Goal: Book appointment/travel/reservation

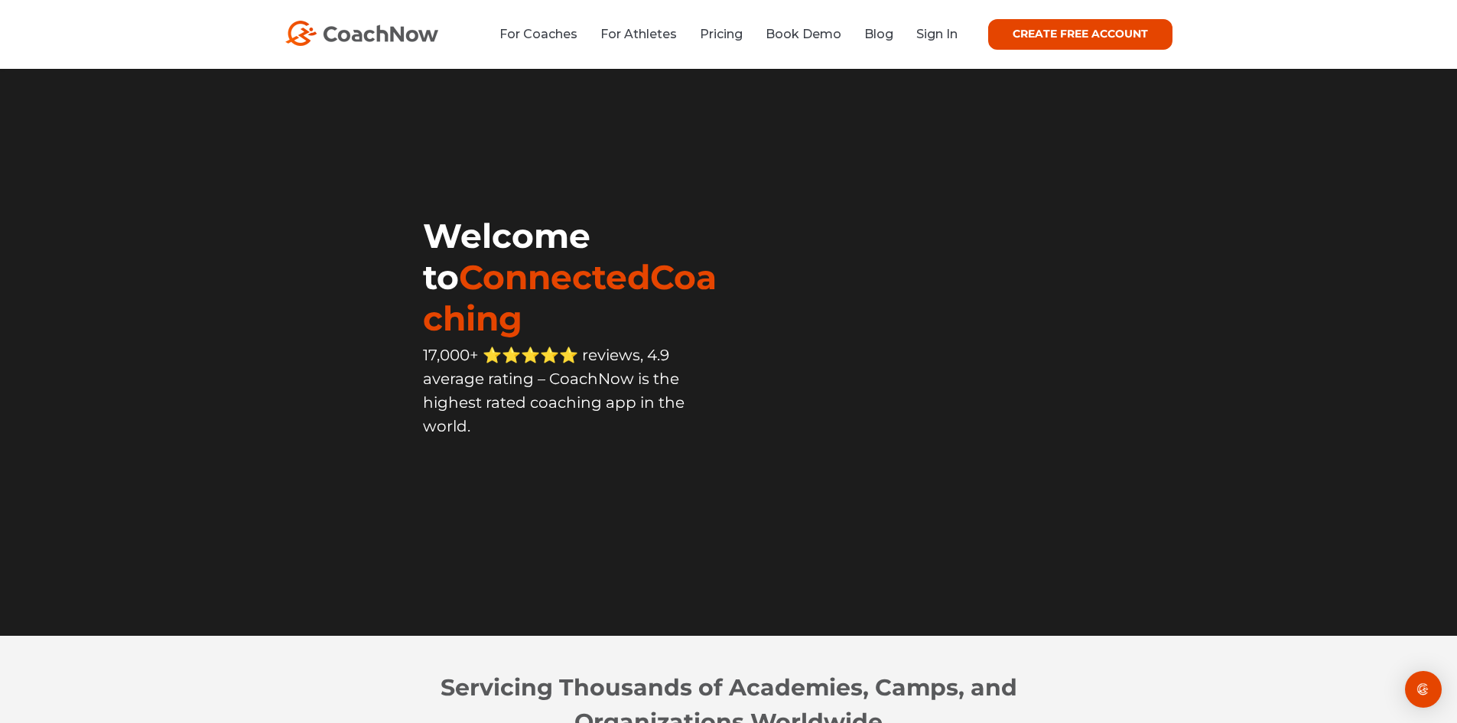
click at [931, 22] on div "For Coaches For Athletes Pricing Book Demo Blog Sign In CREATE FREE ACCOUNT CRE…" at bounding box center [728, 34] width 887 height 31
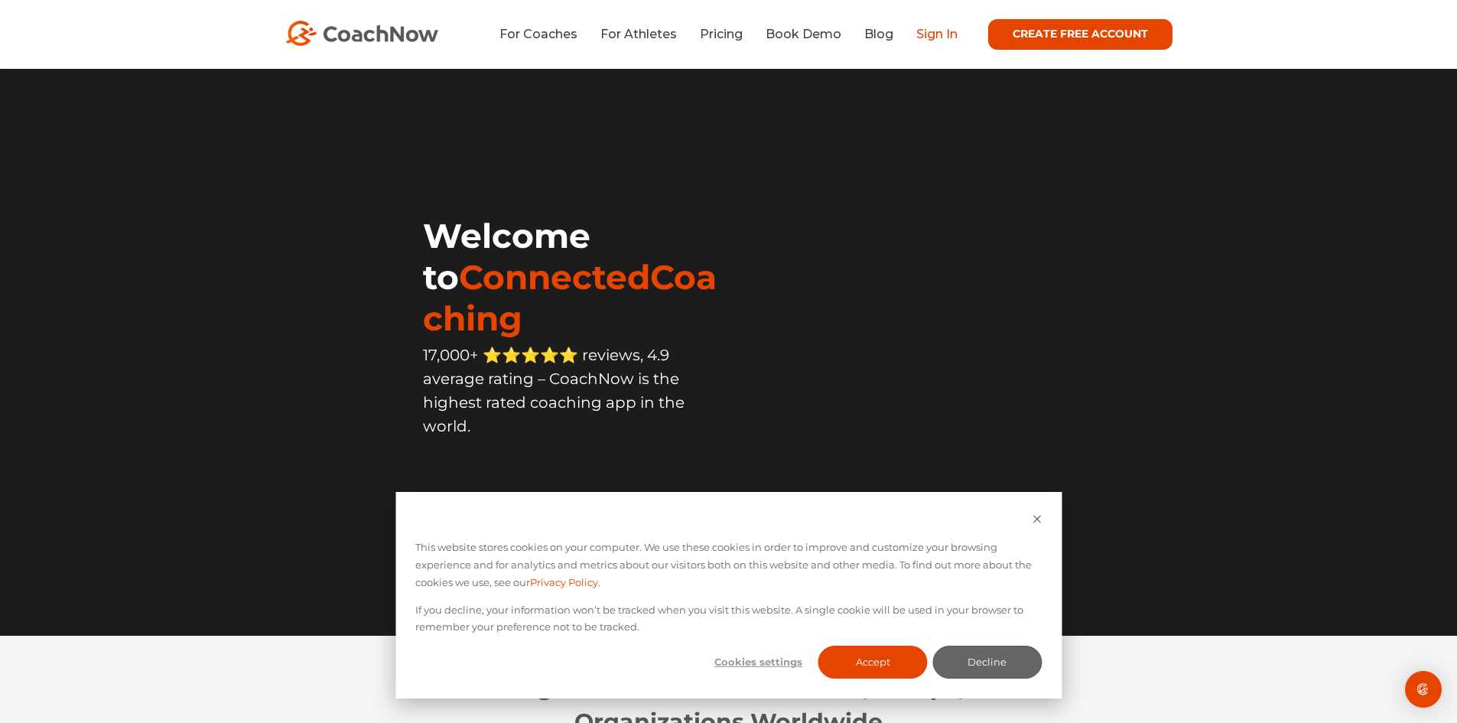
click at [931, 28] on link "Sign In" at bounding box center [936, 34] width 41 height 15
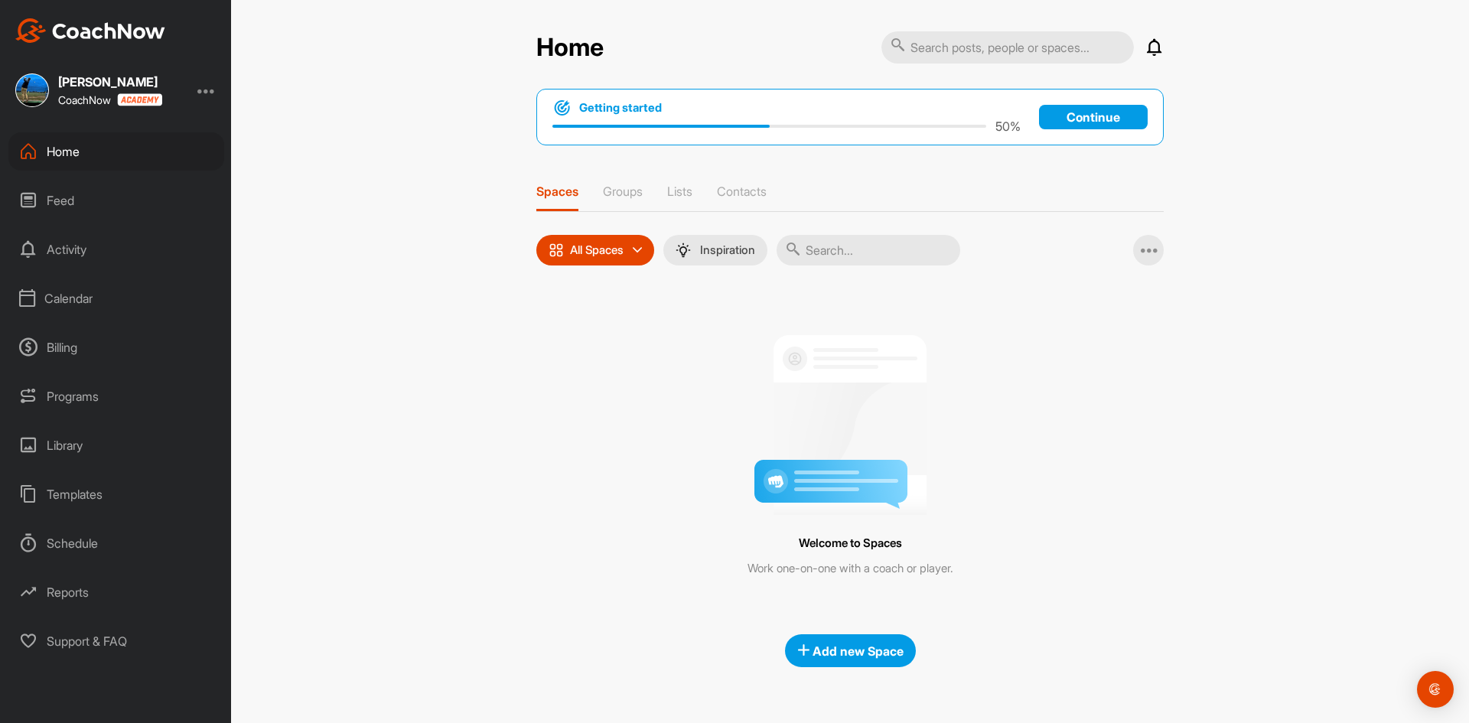
click at [63, 291] on div "Calendar" at bounding box center [116, 298] width 216 height 38
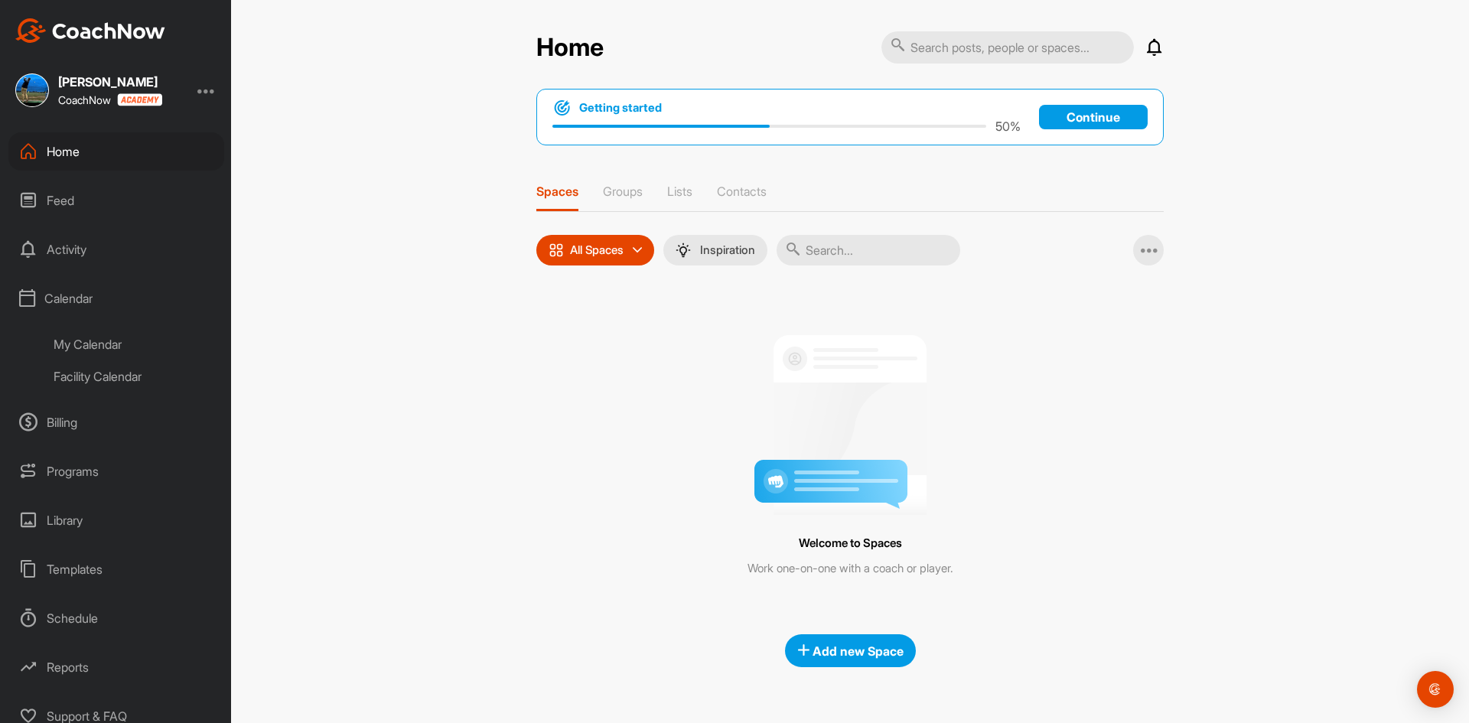
click at [74, 340] on div "My Calendar" at bounding box center [133, 344] width 181 height 32
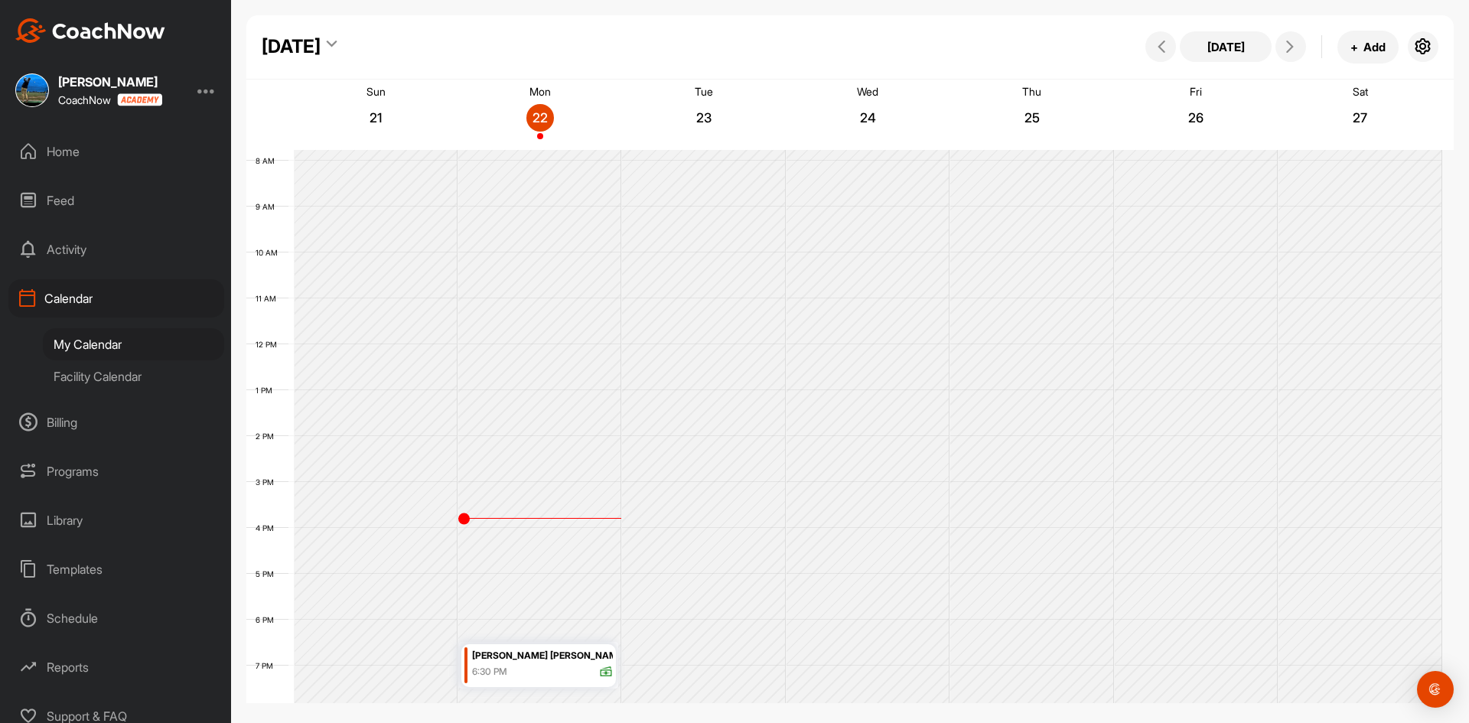
scroll to position [382, 0]
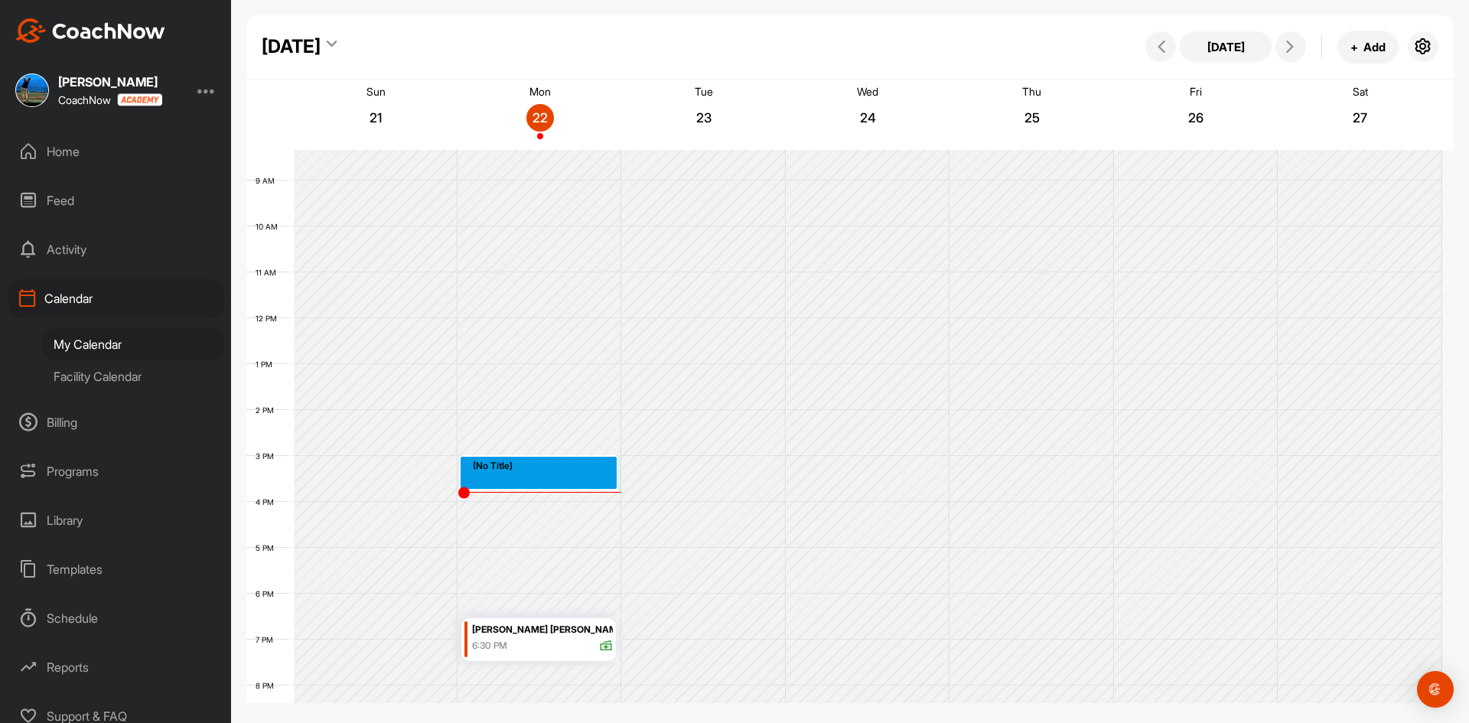
drag, startPoint x: 500, startPoint y: 457, endPoint x: 499, endPoint y: 488, distance: 30.6
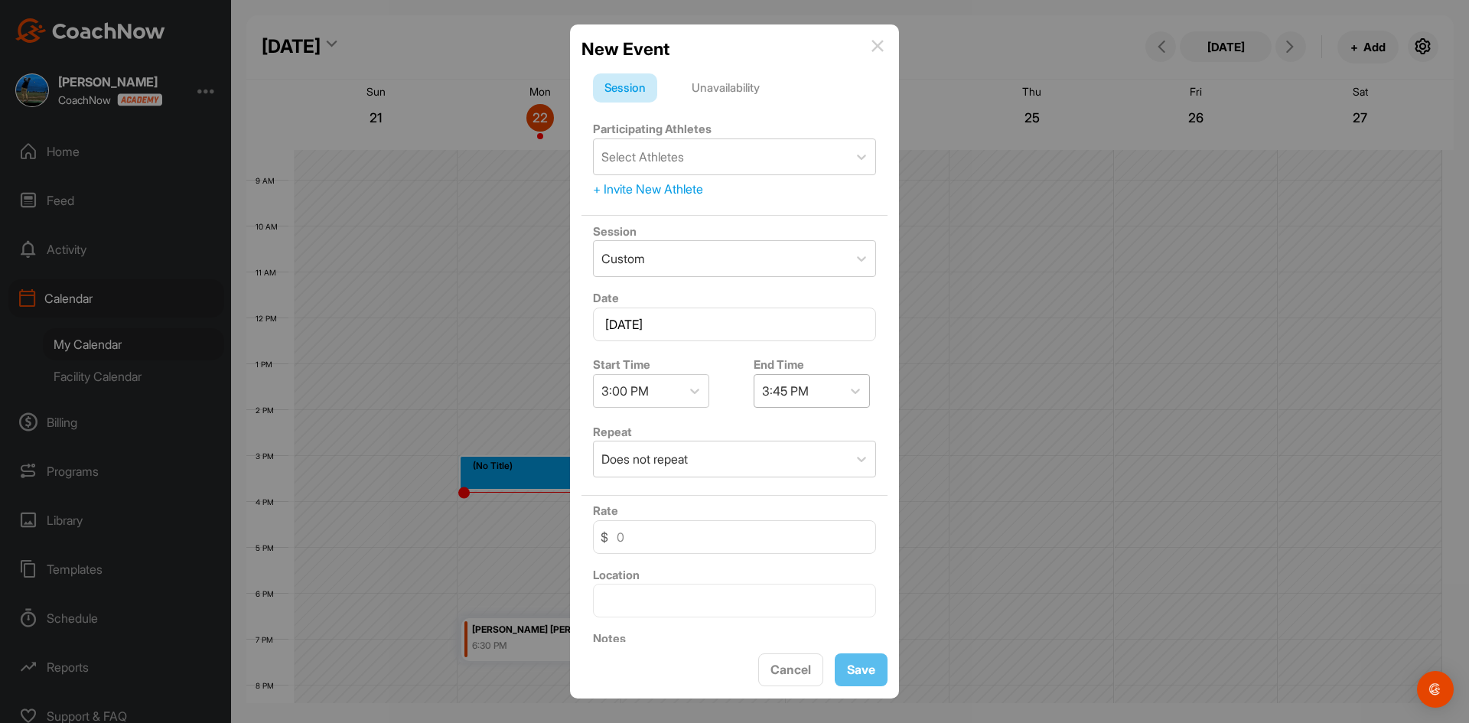
click at [833, 391] on div "3:45 PM" at bounding box center [797, 391] width 87 height 32
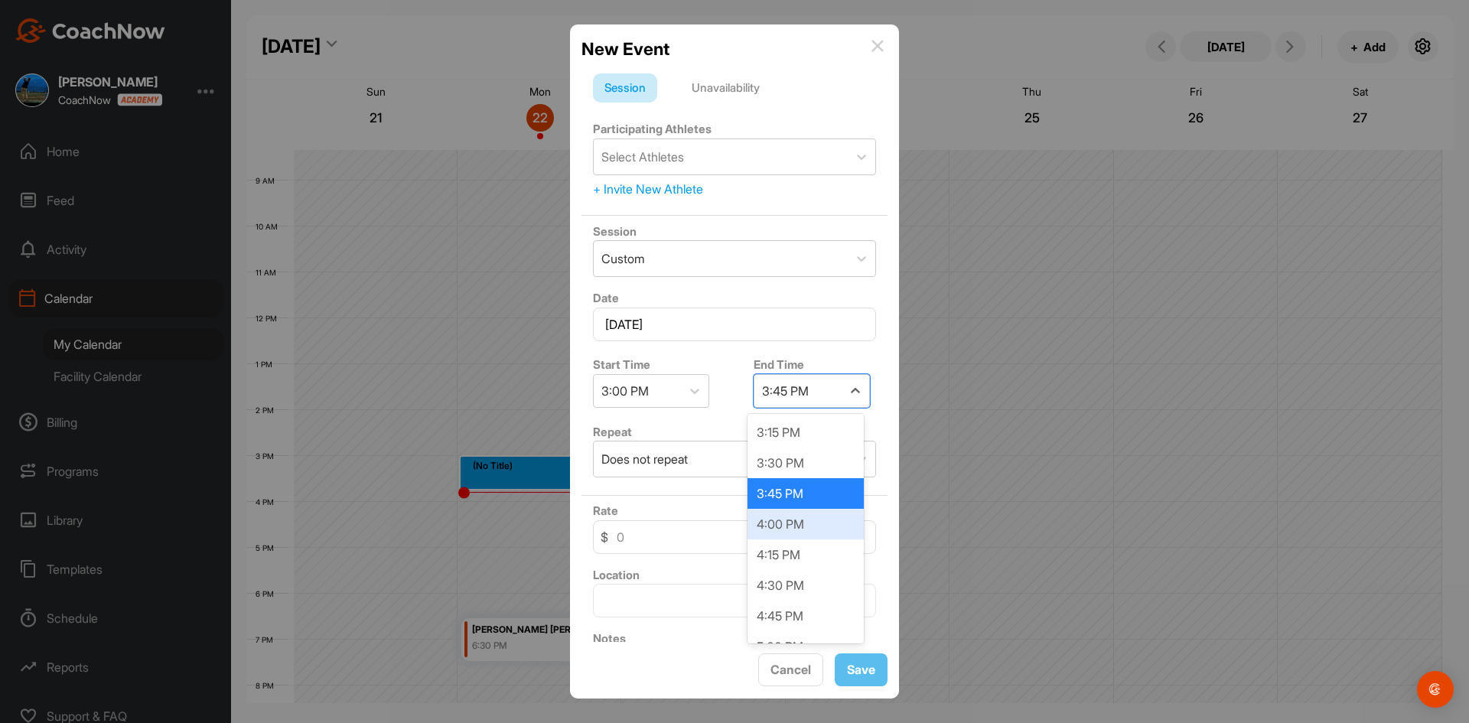
click at [793, 513] on div "4:00 PM" at bounding box center [805, 524] width 116 height 31
click at [674, 154] on div "Select Athletes" at bounding box center [642, 157] width 83 height 18
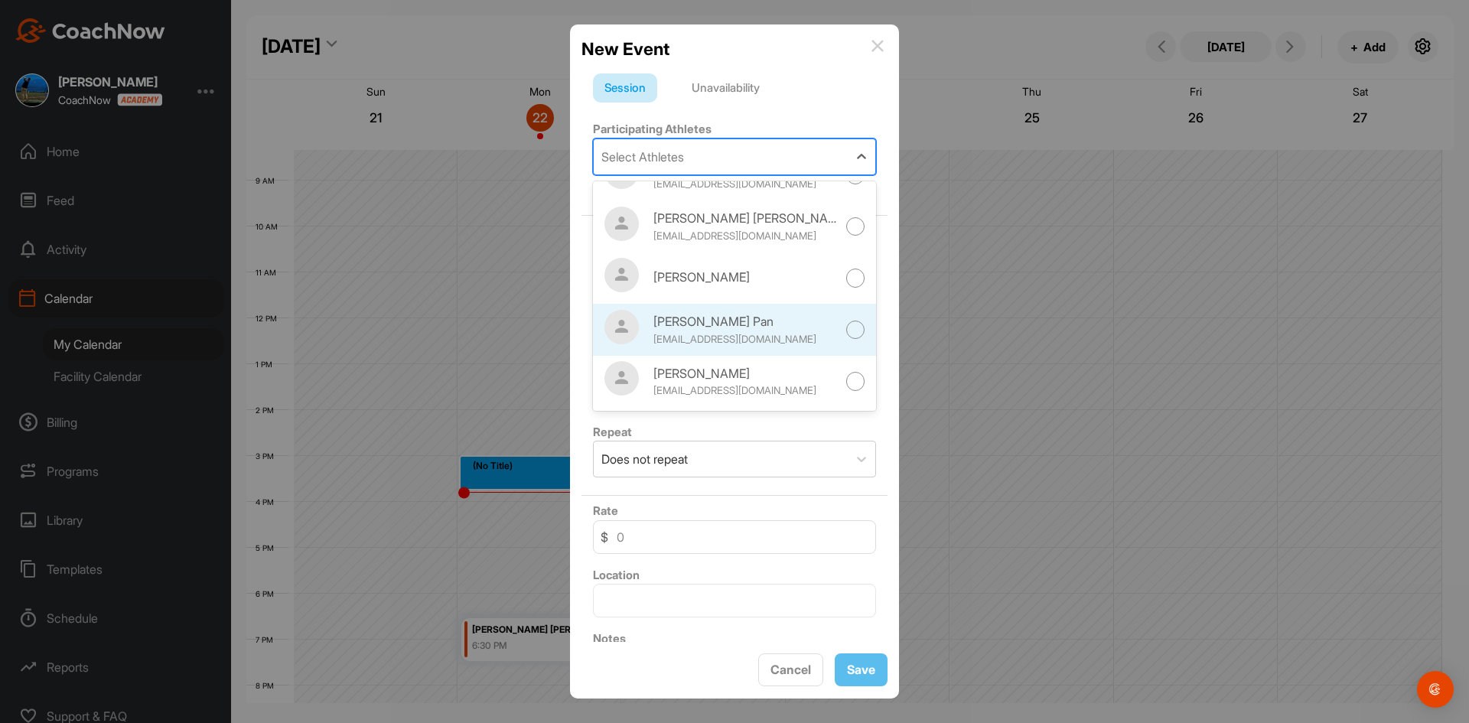
scroll to position [0, 0]
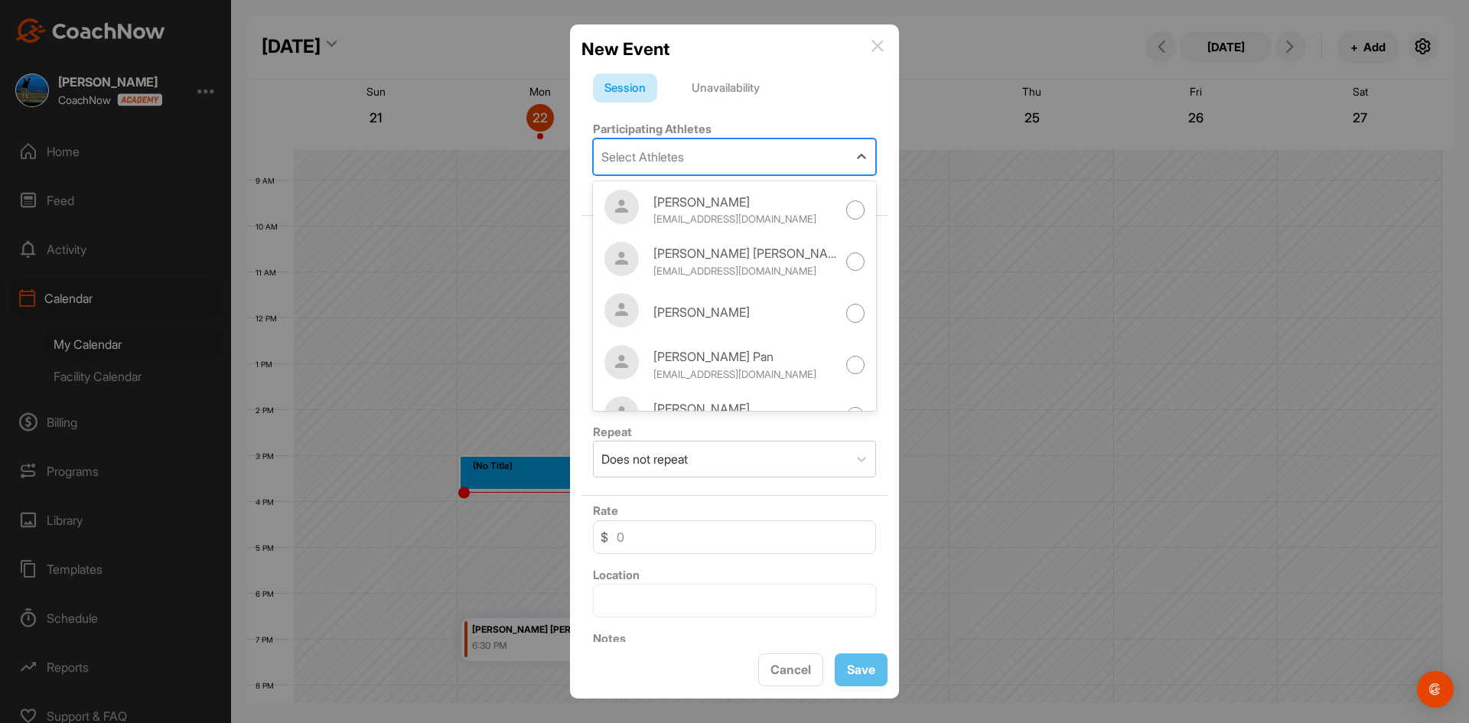
click at [726, 158] on div "Select Athletes" at bounding box center [721, 156] width 254 height 35
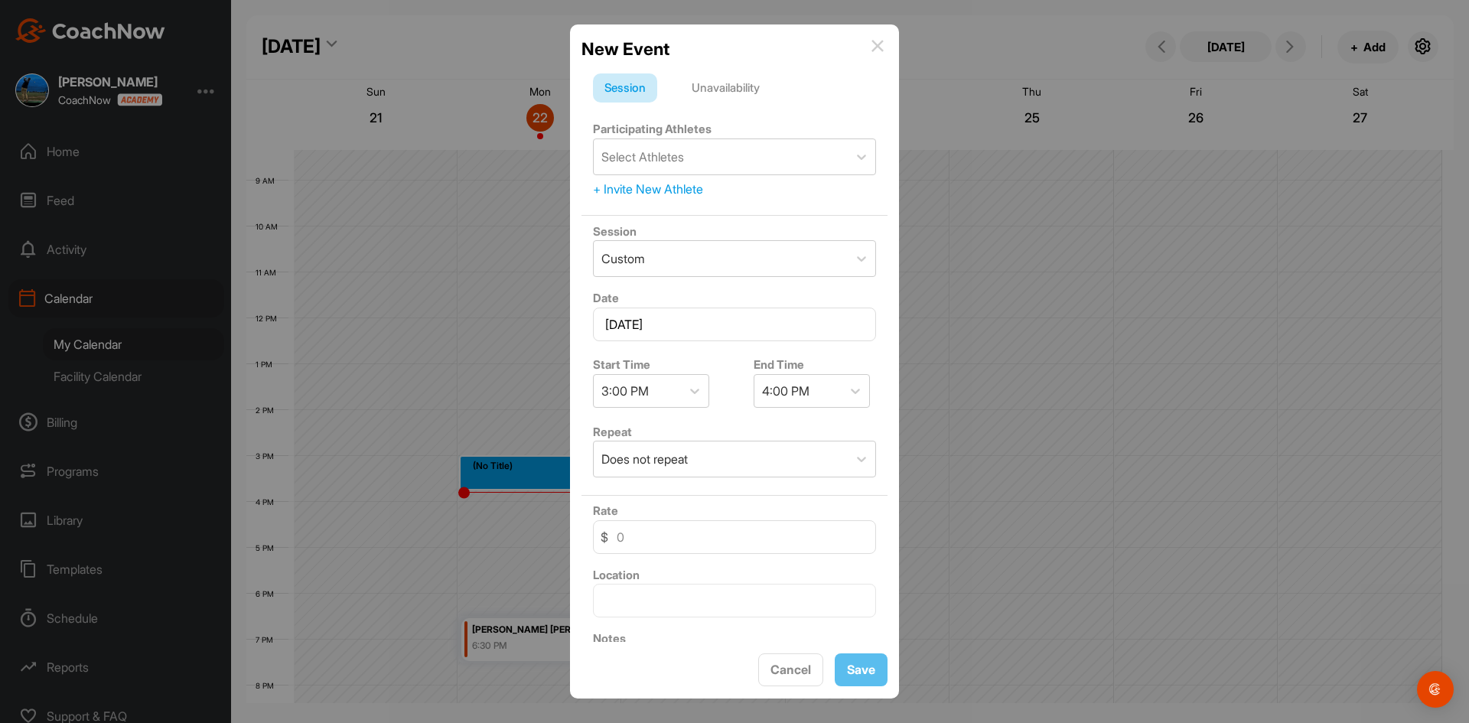
click at [616, 187] on div "+ Invite New Athlete" at bounding box center [734, 189] width 283 height 18
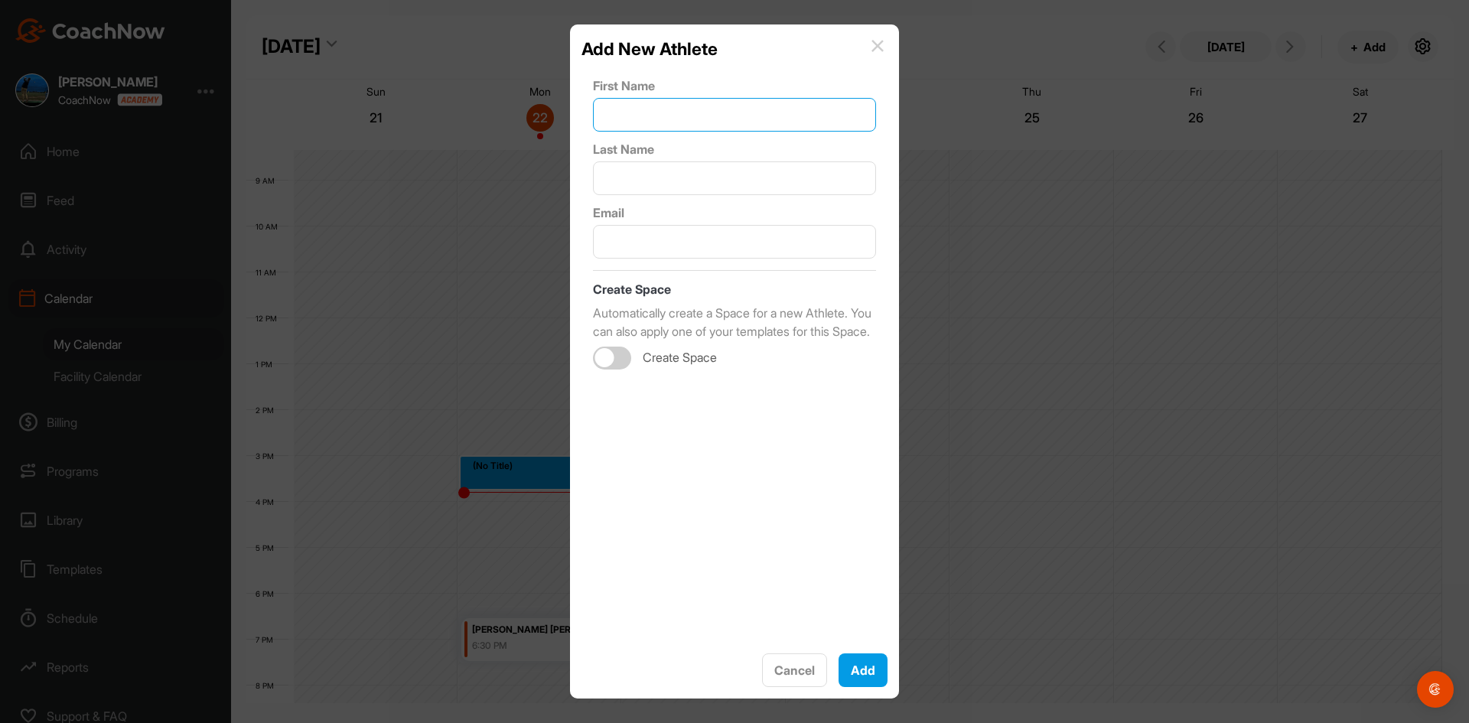
click at [652, 110] on input "text" at bounding box center [734, 115] width 283 height 34
click at [855, 668] on button "Add" at bounding box center [862, 670] width 49 height 34
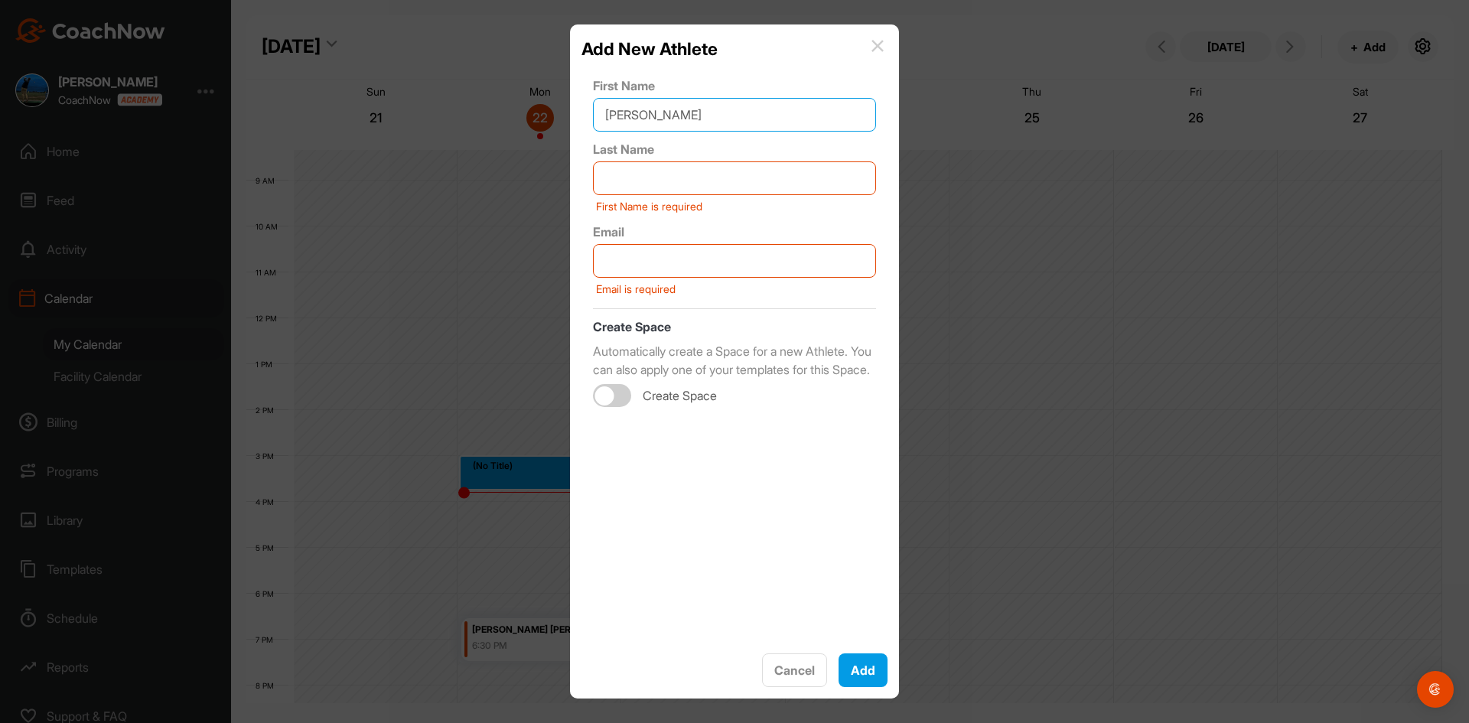
click at [740, 112] on input "Andy Tsai" at bounding box center [734, 115] width 283 height 34
type input "Andy"
click at [650, 178] on input "text" at bounding box center [734, 178] width 283 height 34
type input "Tsai"
click at [878, 37] on div "Add New Athlete" at bounding box center [734, 49] width 306 height 26
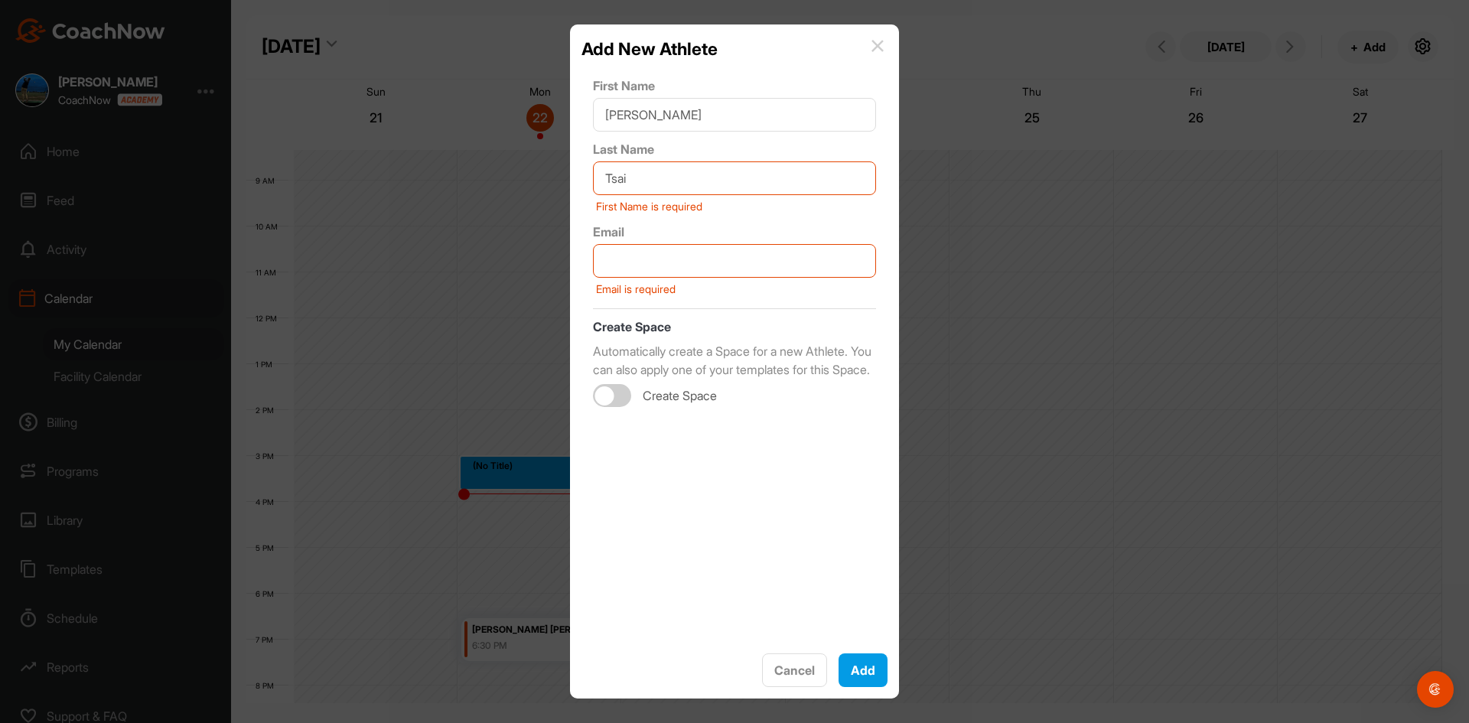
click at [887, 46] on div "Add New Athlete" at bounding box center [734, 49] width 306 height 26
drag, startPoint x: 685, startPoint y: 175, endPoint x: 571, endPoint y: 189, distance: 114.0
click at [571, 189] on div "Add New Athlete First Name Andy Last Name Tsai First Name is required Email Ema…" at bounding box center [734, 361] width 329 height 674
click at [792, 657] on button "Cancel" at bounding box center [794, 670] width 65 height 34
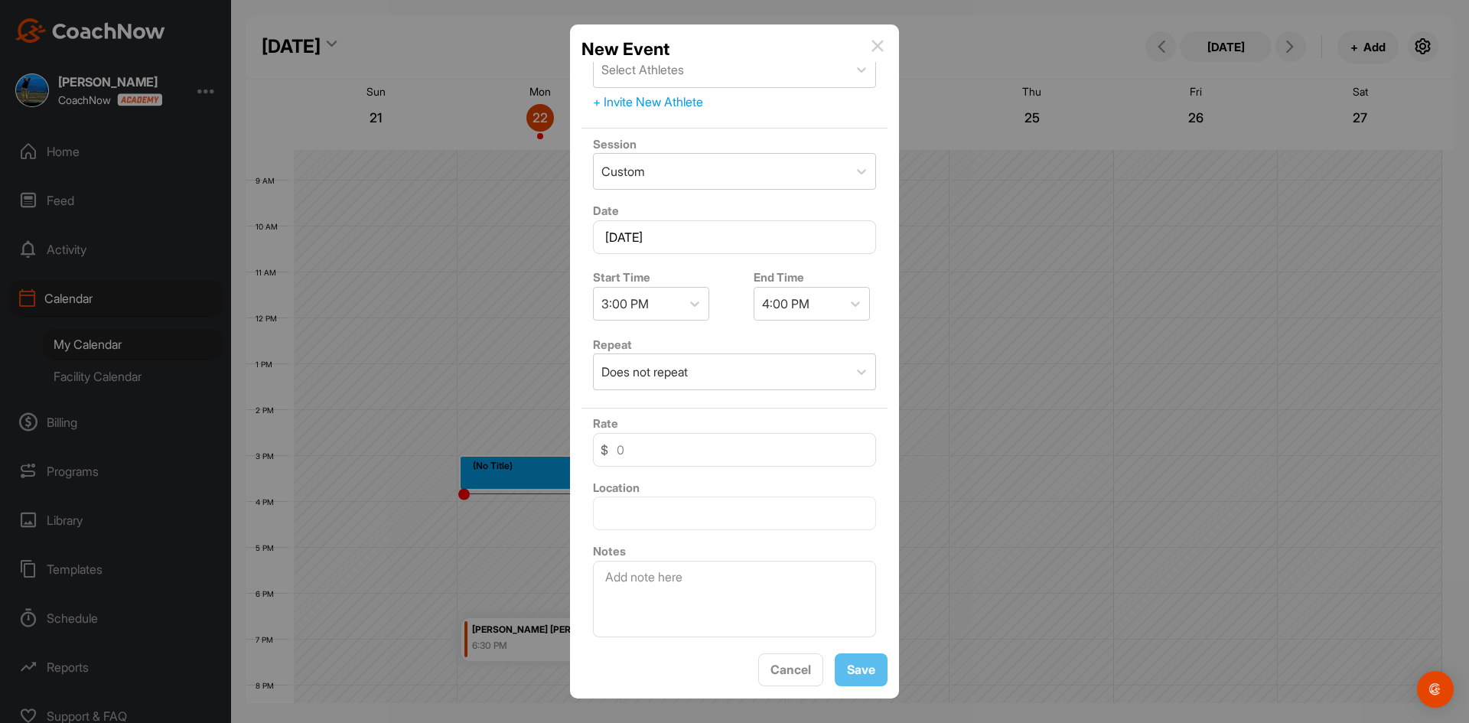
scroll to position [88, 0]
click at [686, 449] on input at bounding box center [734, 449] width 283 height 34
type input "50"
click at [659, 528] on input "text" at bounding box center [734, 513] width 283 height 34
type input "Burnaby"
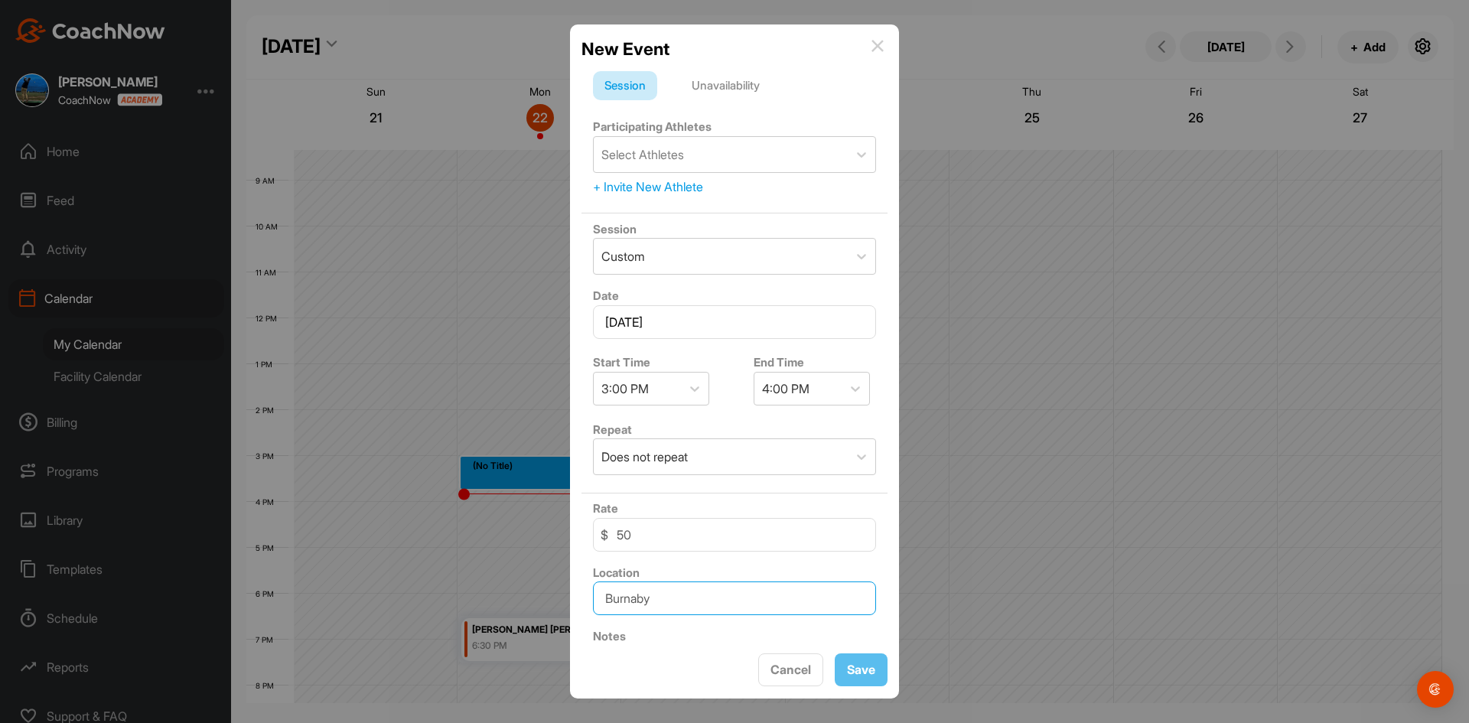
scroll to position [0, 0]
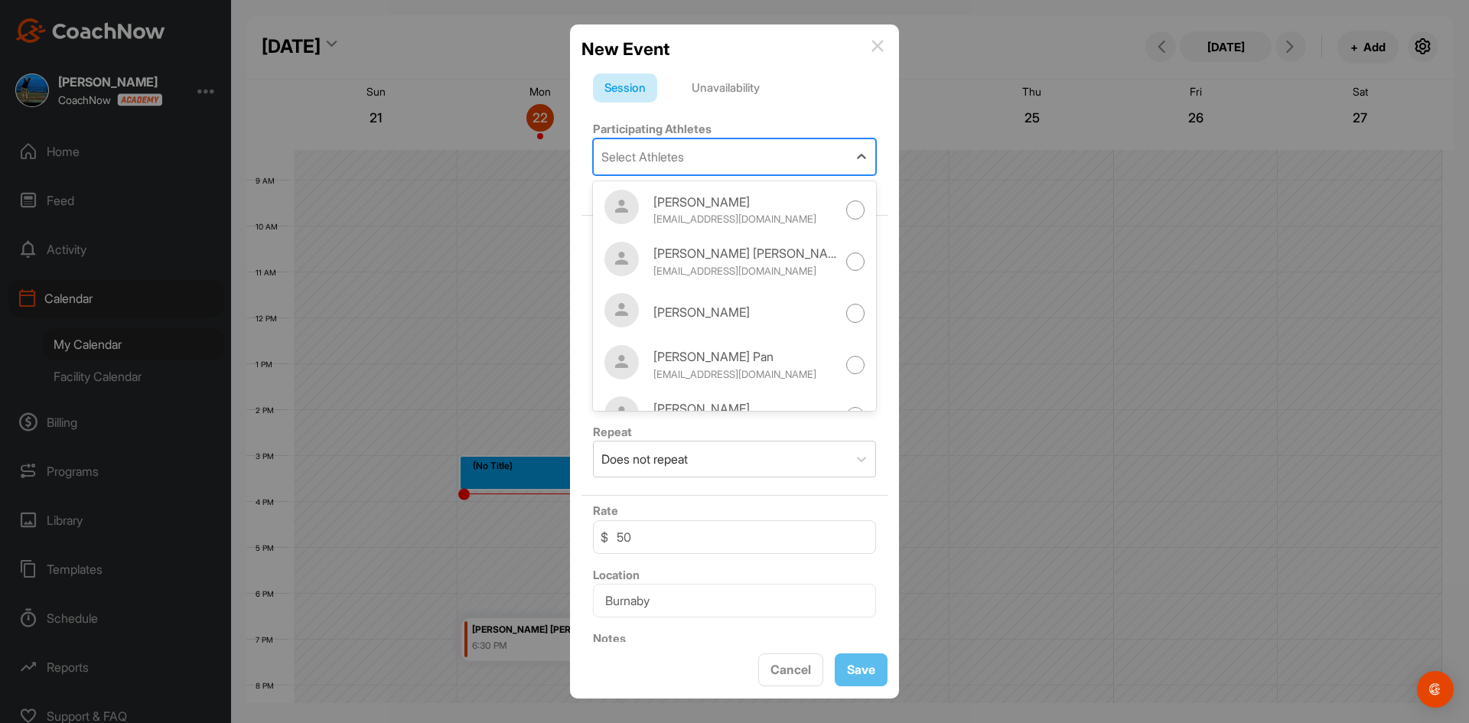
click at [675, 150] on div "Select Athletes" at bounding box center [642, 157] width 83 height 18
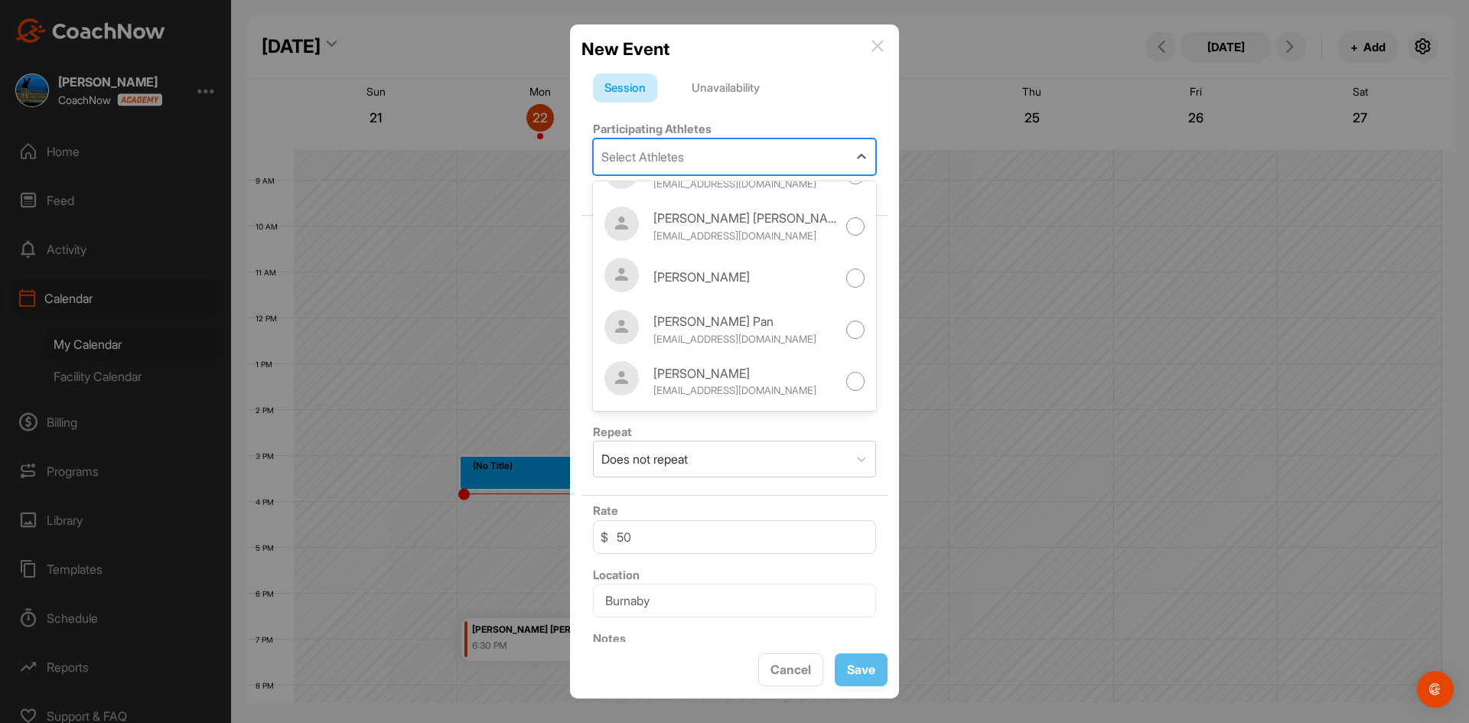
click at [737, 83] on div "Unavailability" at bounding box center [725, 87] width 91 height 29
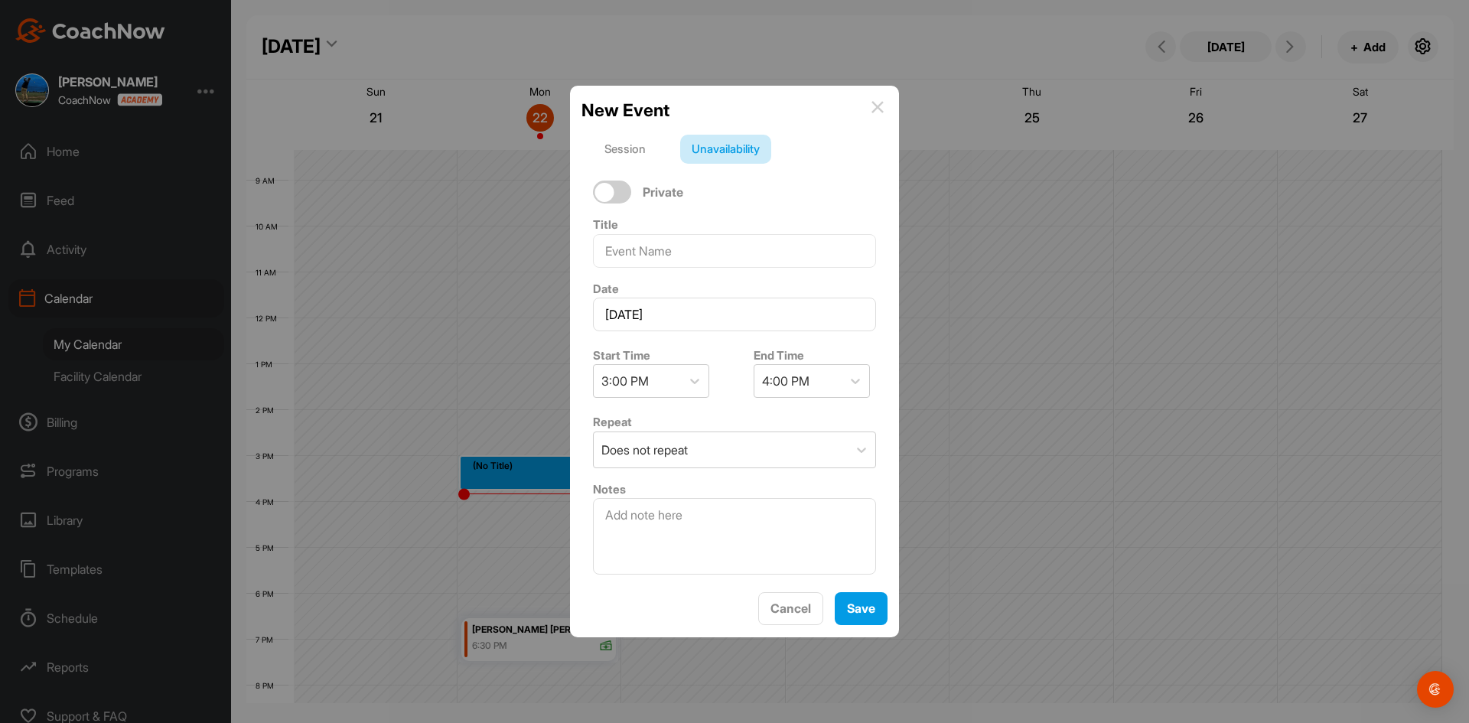
click at [871, 106] on div "New Event" at bounding box center [734, 110] width 306 height 26
click at [875, 106] on img at bounding box center [877, 107] width 12 height 12
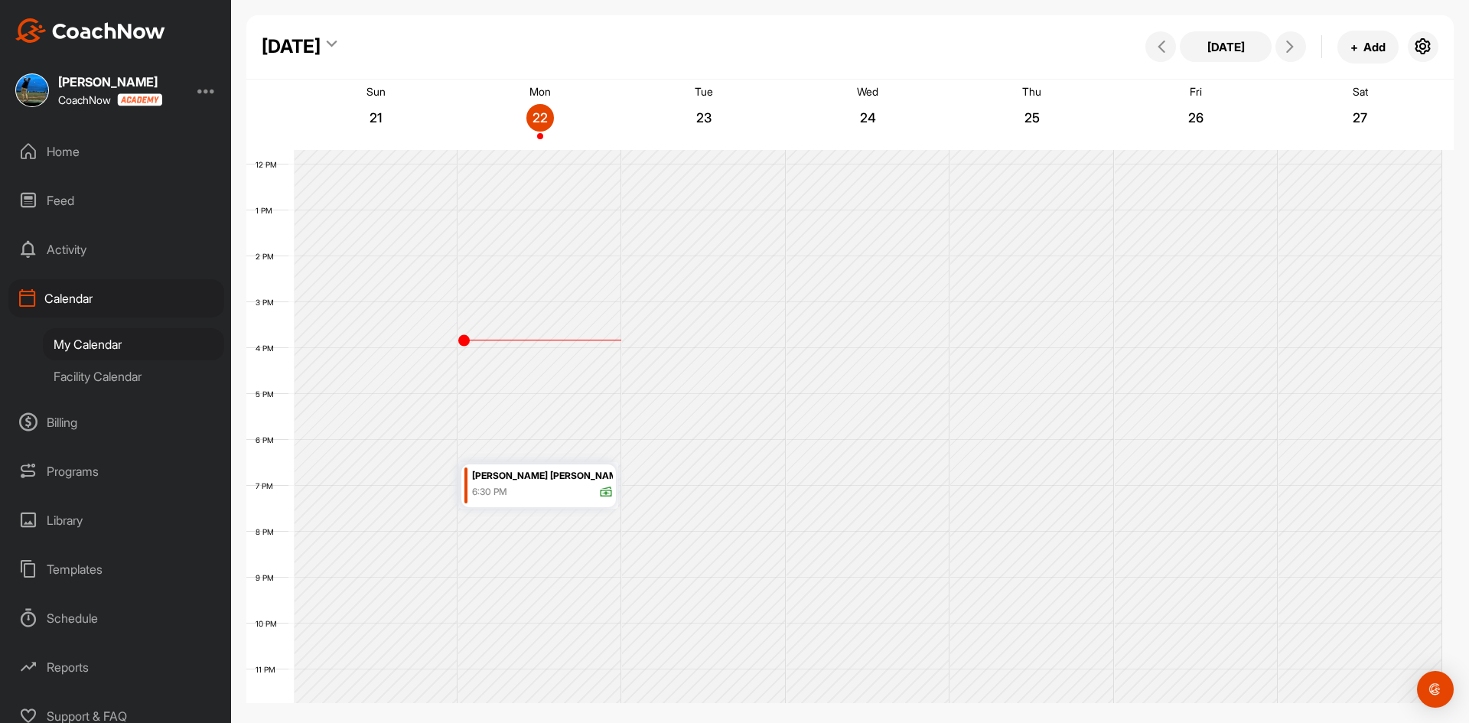
scroll to position [548, 0]
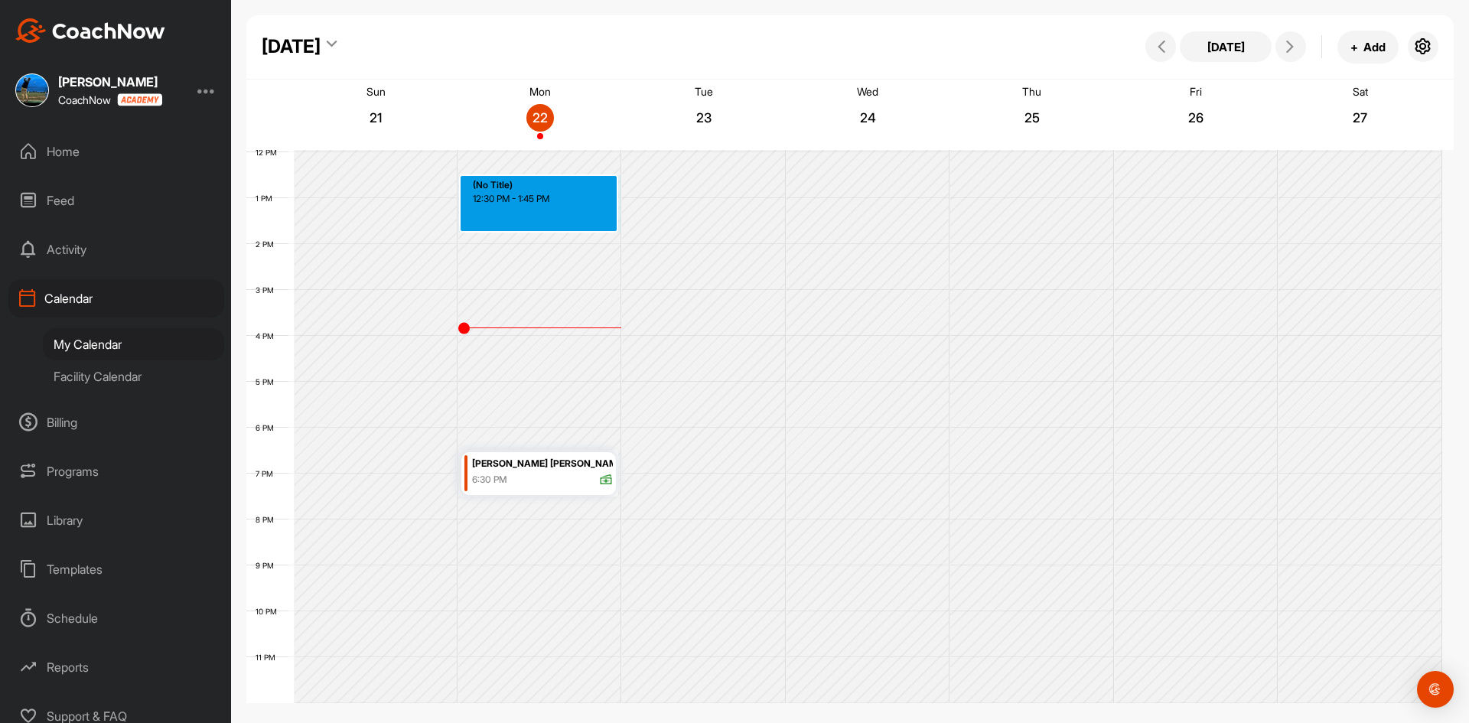
drag, startPoint x: 525, startPoint y: 185, endPoint x: 520, endPoint y: 226, distance: 41.6
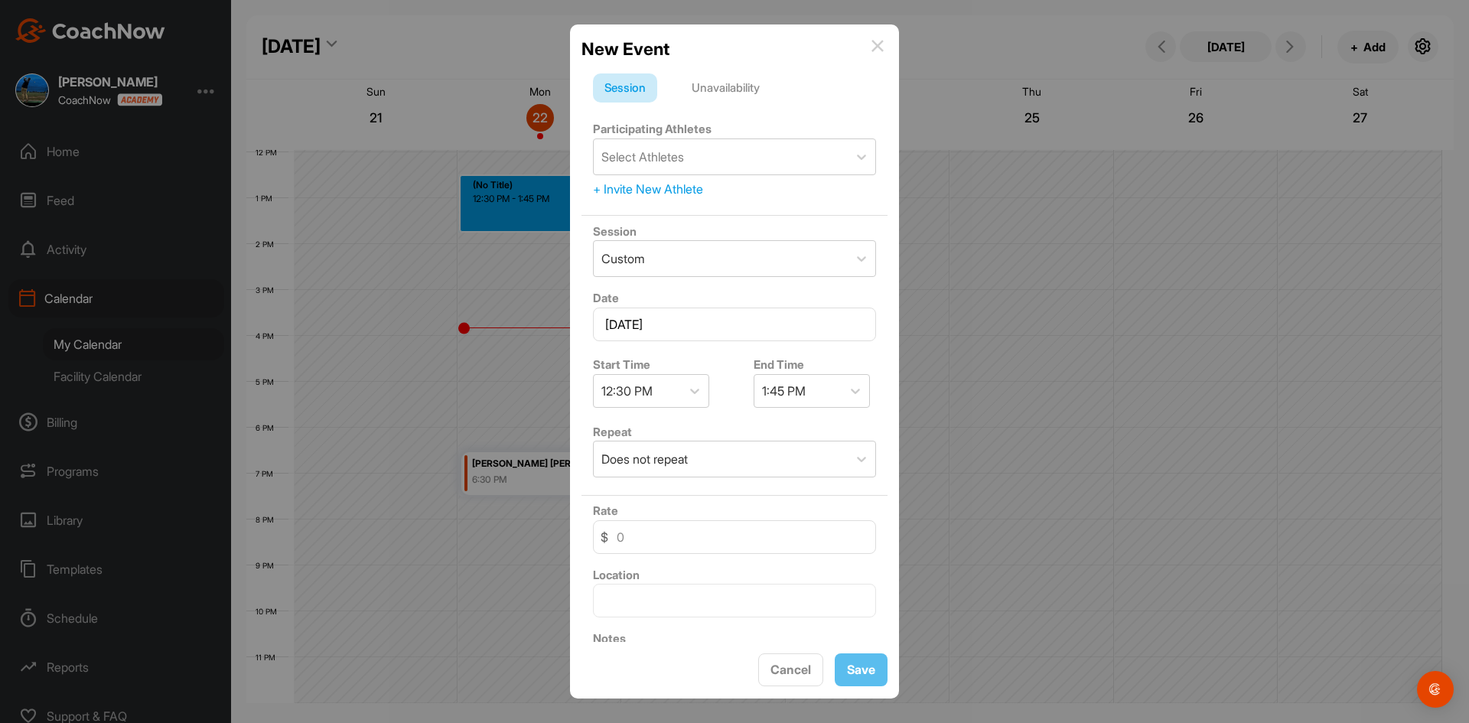
click at [878, 42] on img at bounding box center [877, 46] width 12 height 12
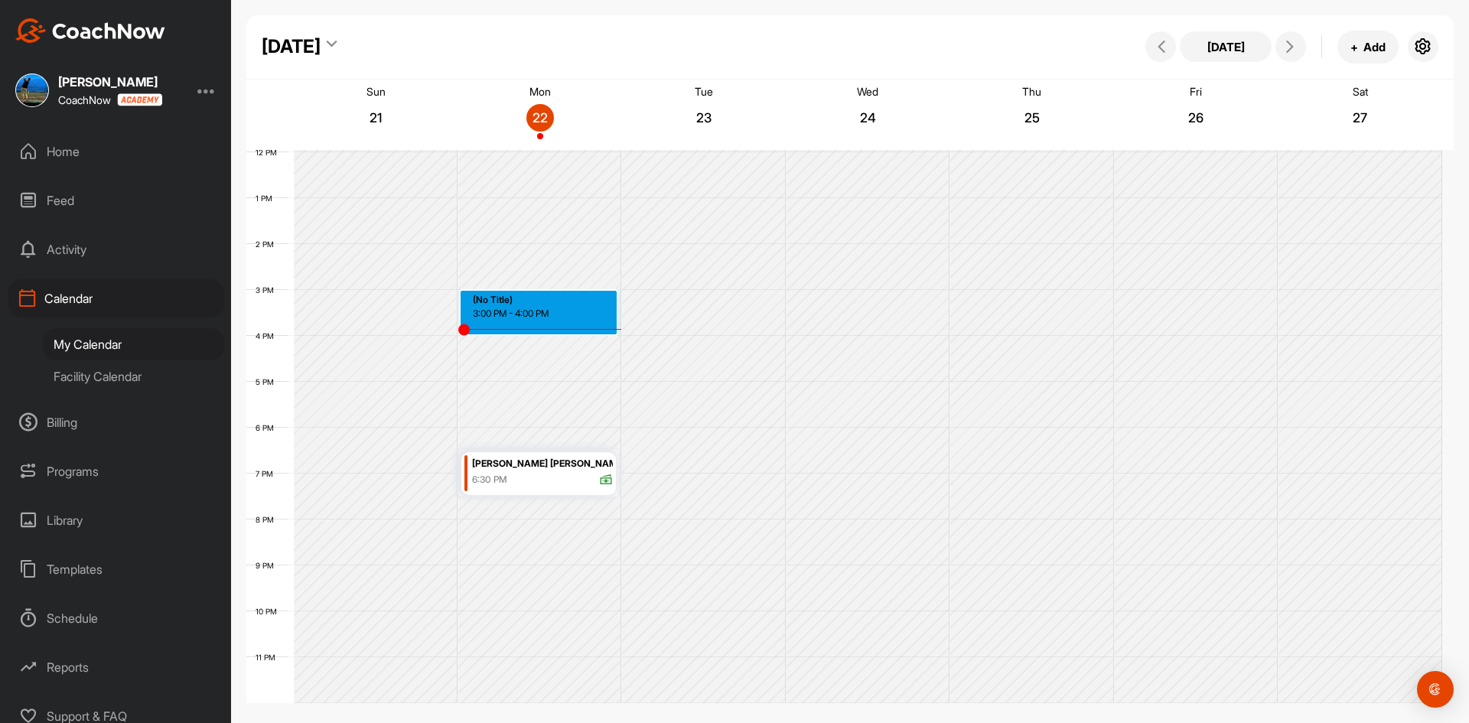
drag, startPoint x: 477, startPoint y: 291, endPoint x: 479, endPoint y: 328, distance: 37.5
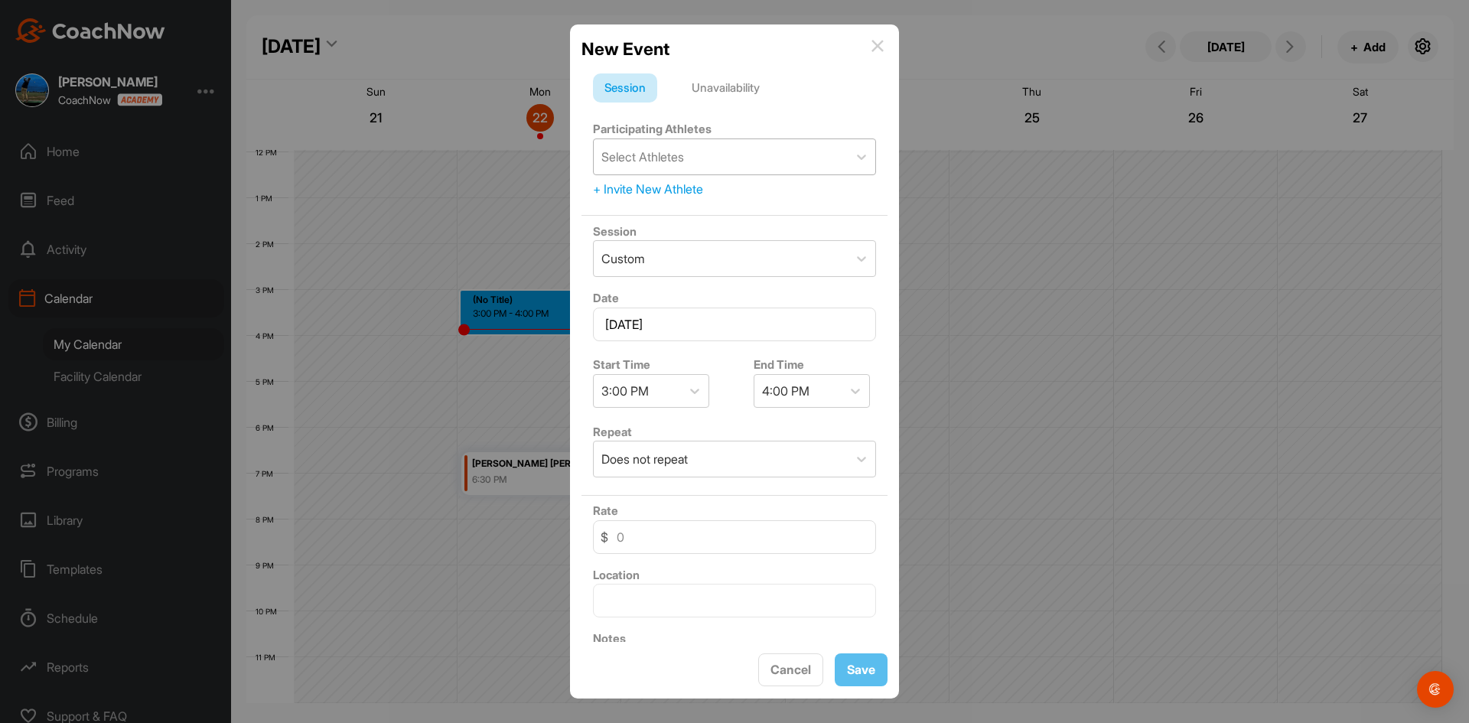
click at [668, 163] on div "Select Athletes" at bounding box center [642, 157] width 83 height 18
click at [693, 159] on div "Select Athletes" at bounding box center [721, 156] width 254 height 35
click at [650, 187] on div "+ Invite New Athlete" at bounding box center [734, 189] width 283 height 18
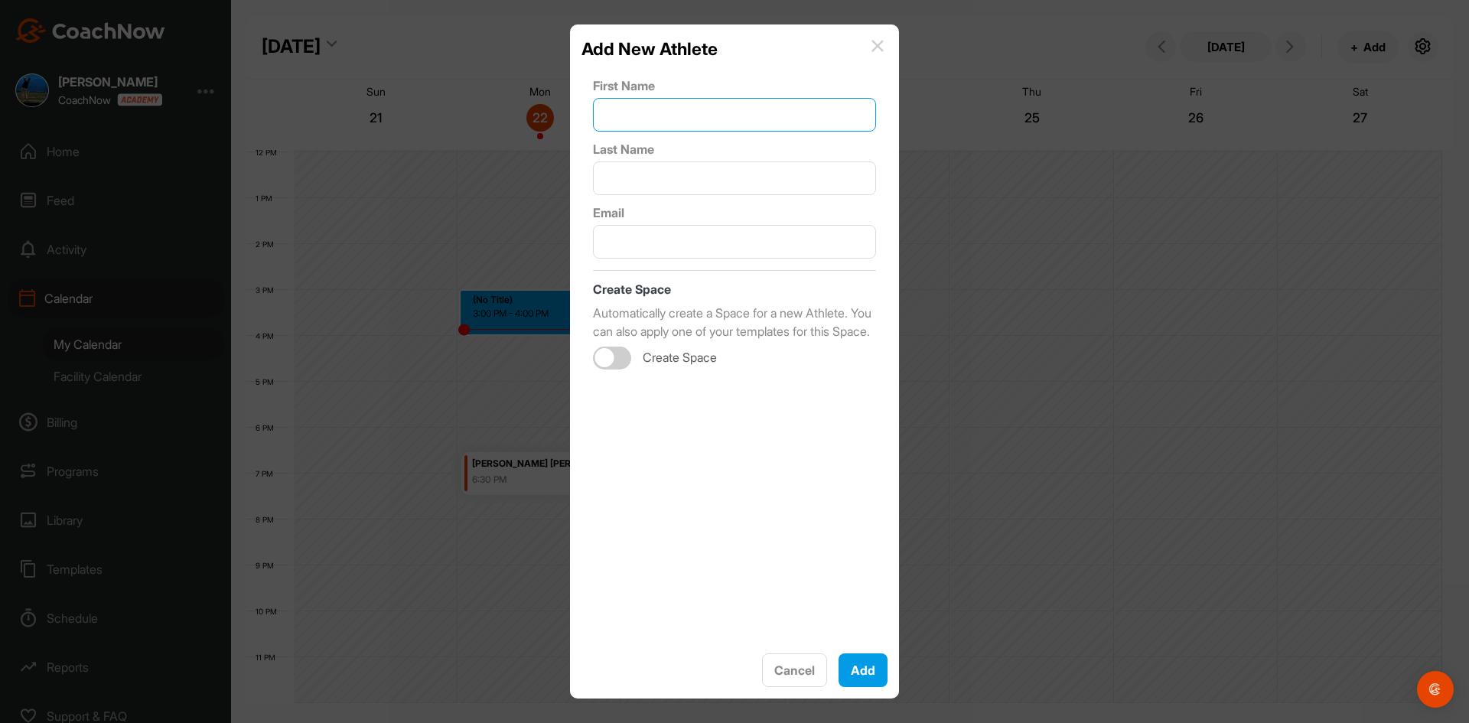
click at [645, 117] on input "text" at bounding box center [734, 115] width 283 height 34
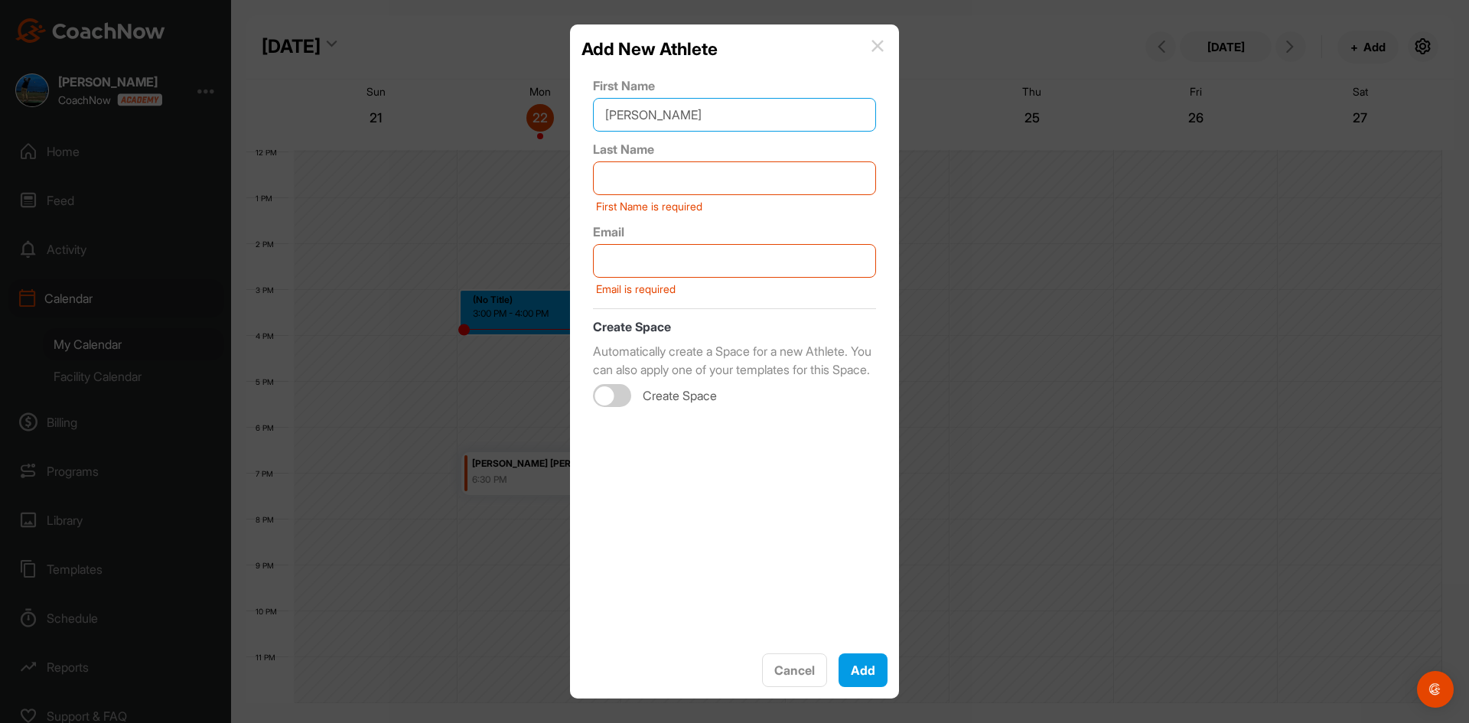
type input "Andy"
click at [649, 192] on input "text" at bounding box center [734, 178] width 283 height 34
type input "Tsai"
click at [741, 252] on input "text" at bounding box center [734, 261] width 283 height 34
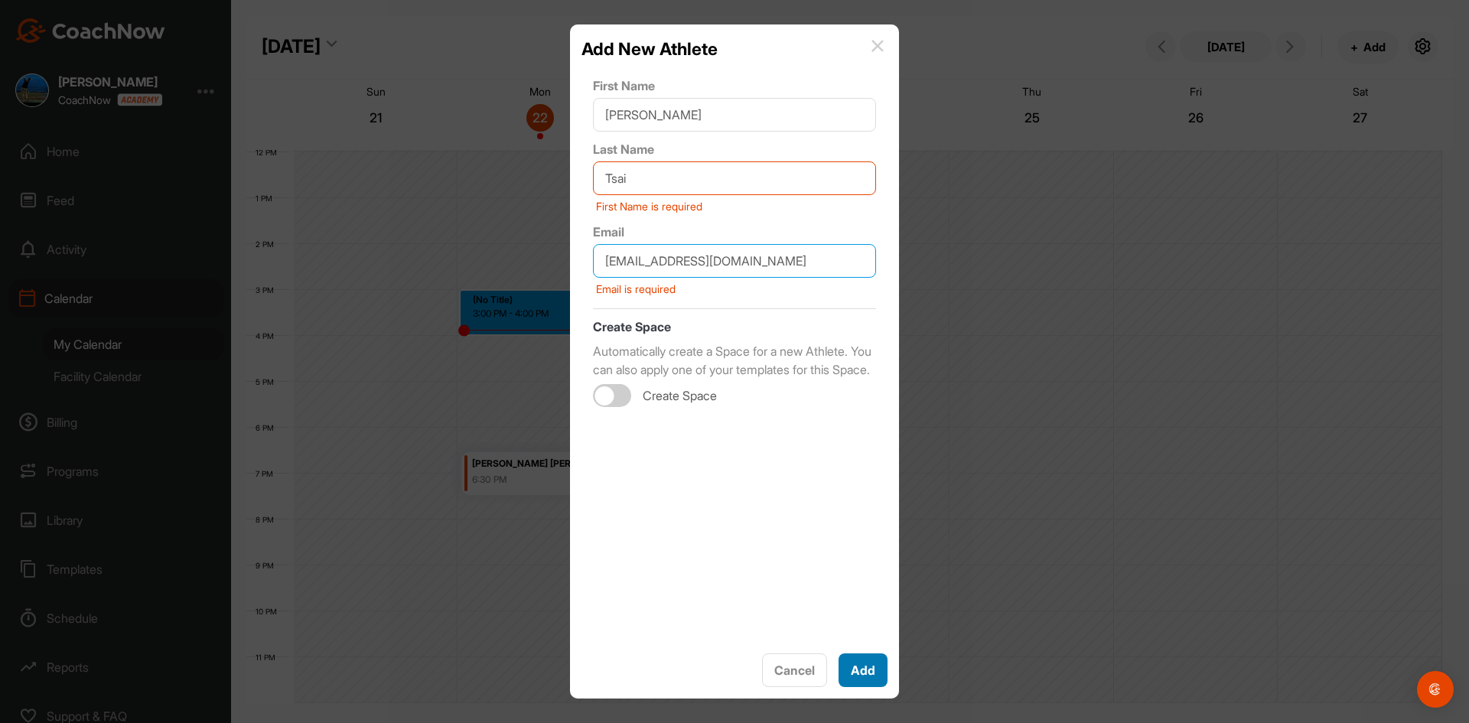
type input "Andy_604@msn.com"
click at [854, 662] on button "Add" at bounding box center [862, 670] width 49 height 34
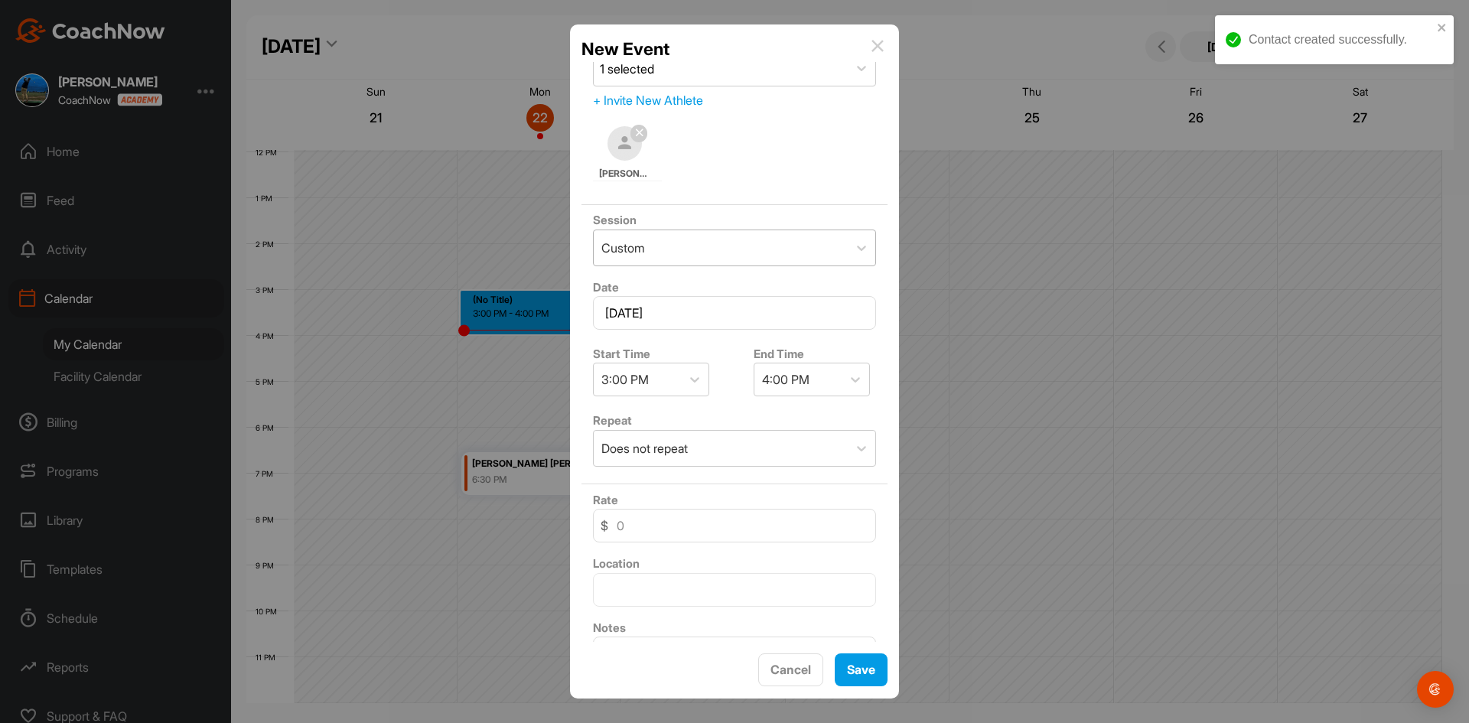
scroll to position [166, 0]
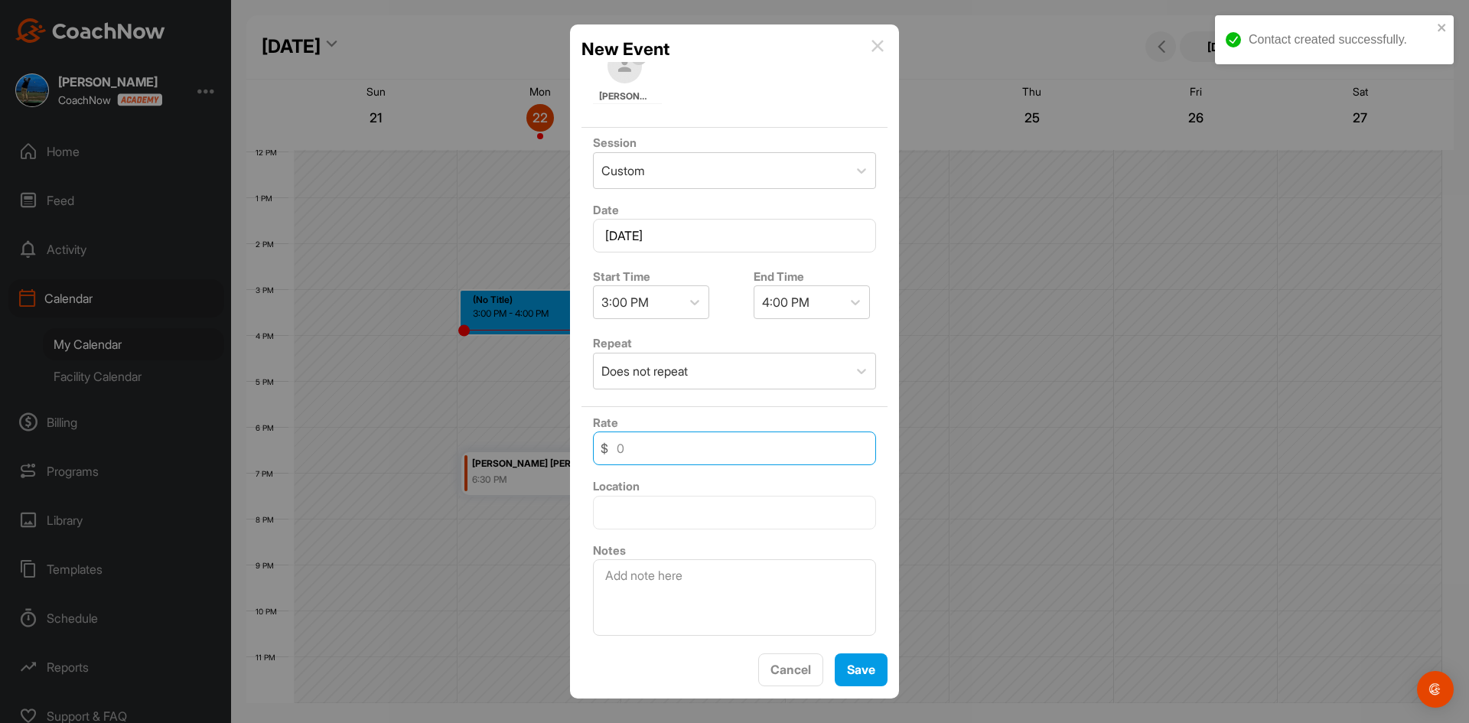
click at [688, 451] on input at bounding box center [734, 448] width 283 height 34
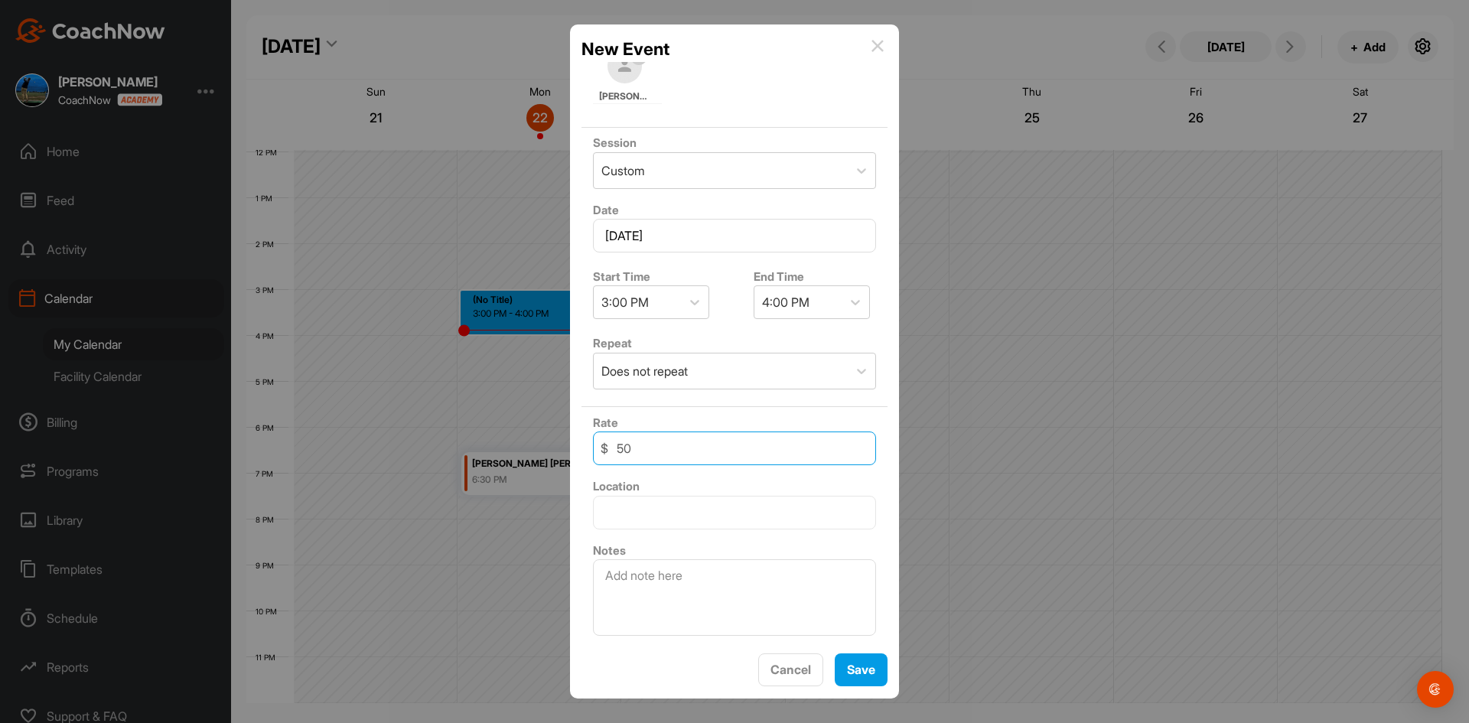
type input "50"
click at [692, 520] on input "text" at bounding box center [734, 513] width 283 height 34
type input "Burnaby"
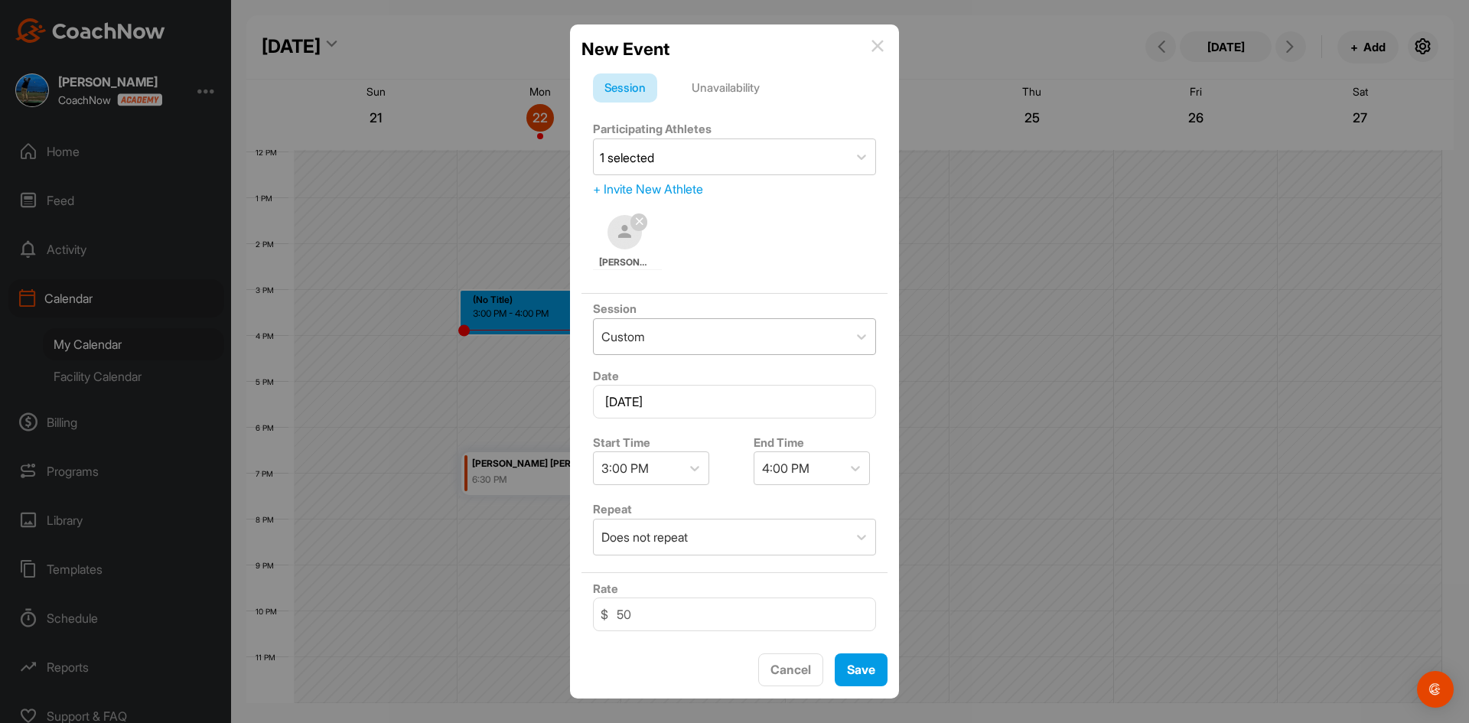
click at [659, 332] on div "Custom" at bounding box center [721, 336] width 254 height 35
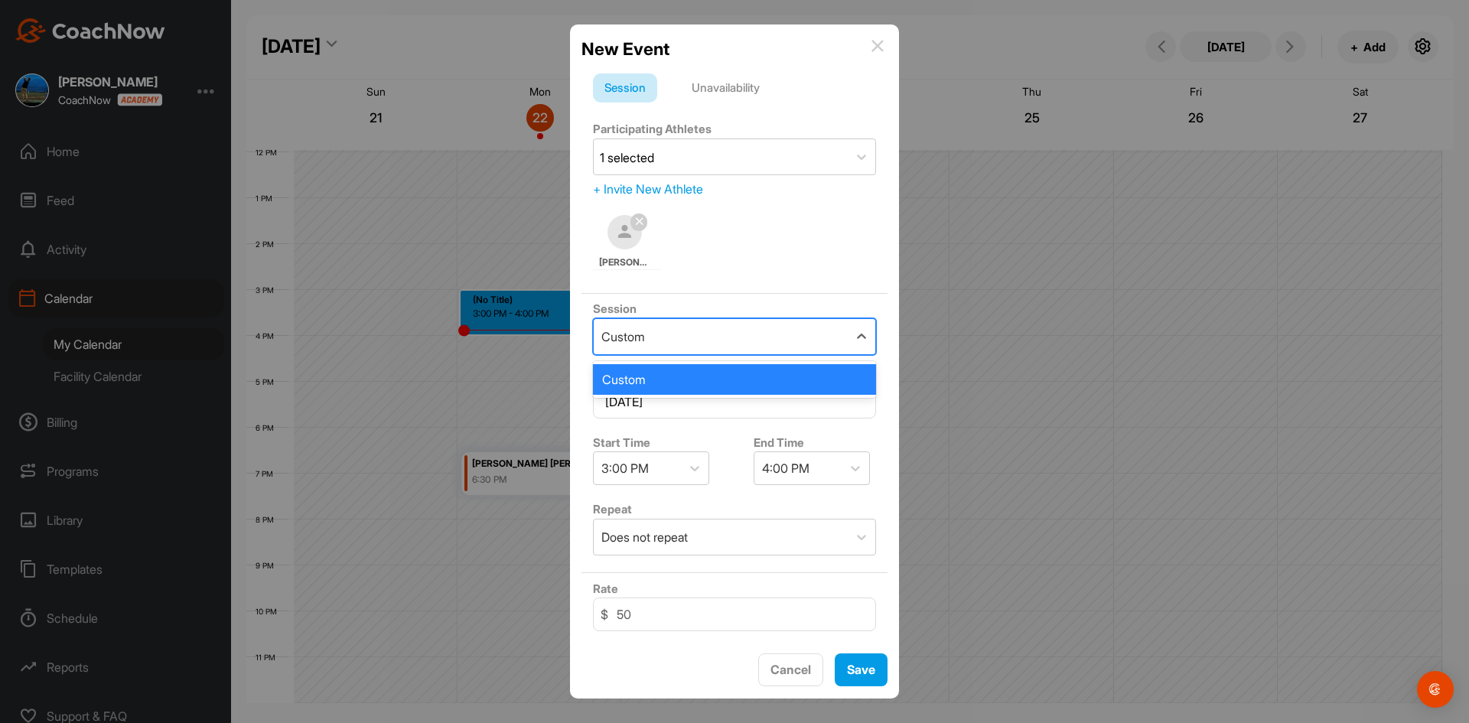
click at [659, 332] on div "Custom" at bounding box center [721, 336] width 254 height 35
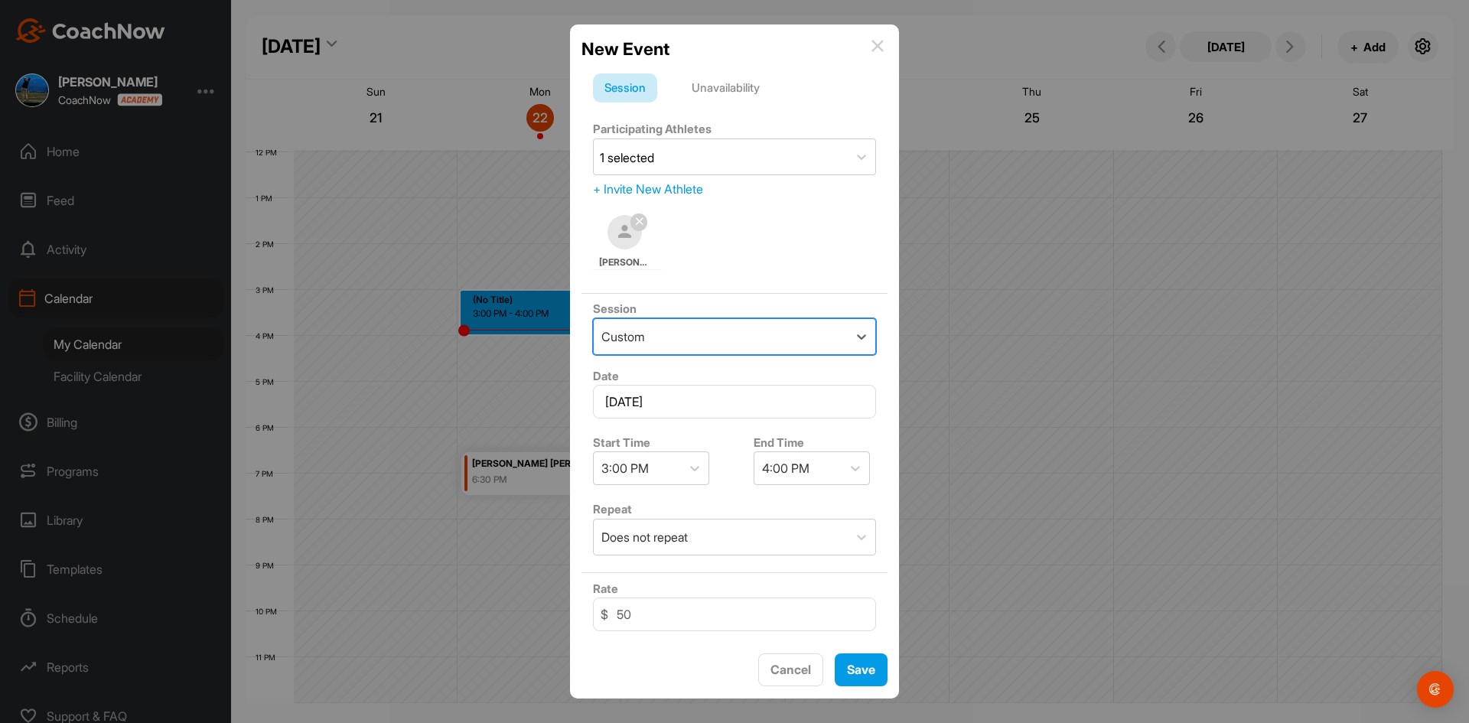
click at [740, 240] on div "Andy Tsai" at bounding box center [734, 243] width 283 height 67
click at [854, 670] on span "Save" at bounding box center [861, 669] width 28 height 15
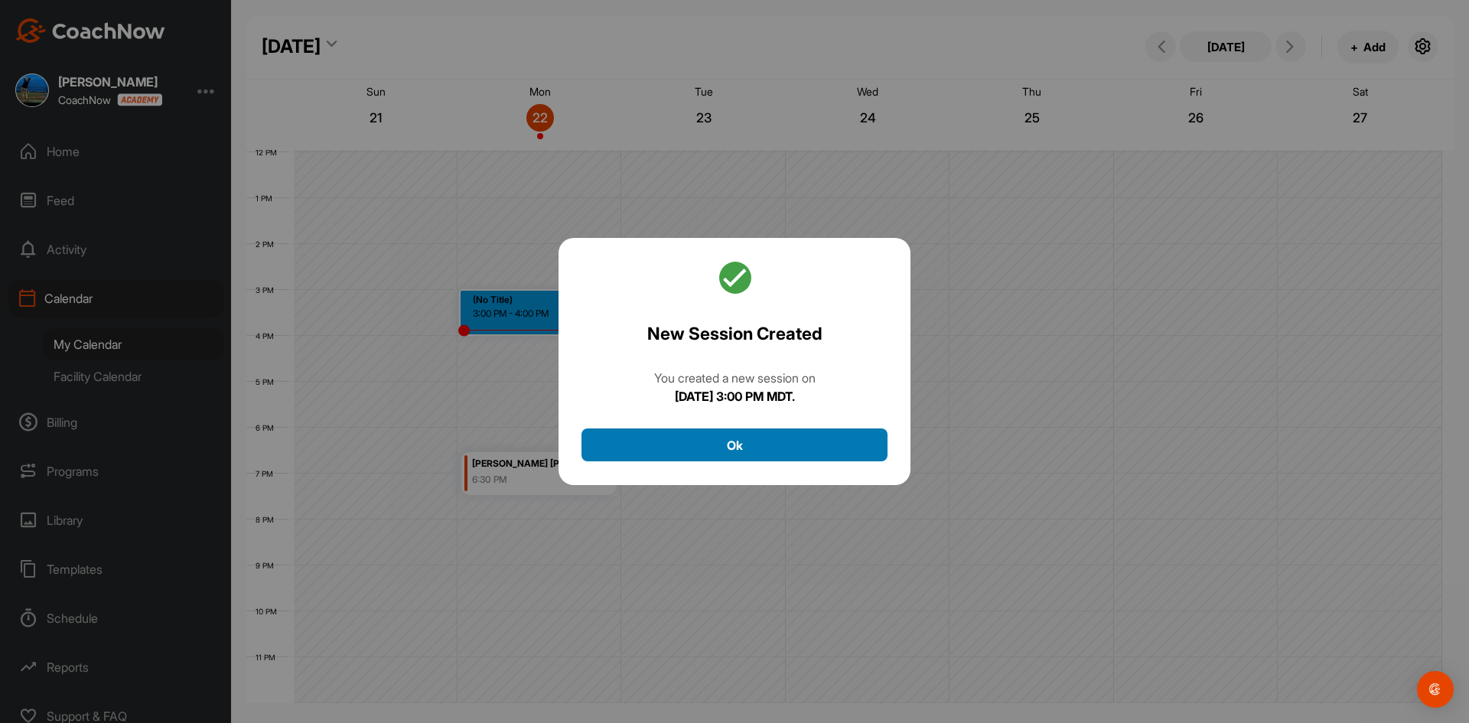
click at [776, 441] on button "Ok" at bounding box center [734, 444] width 306 height 33
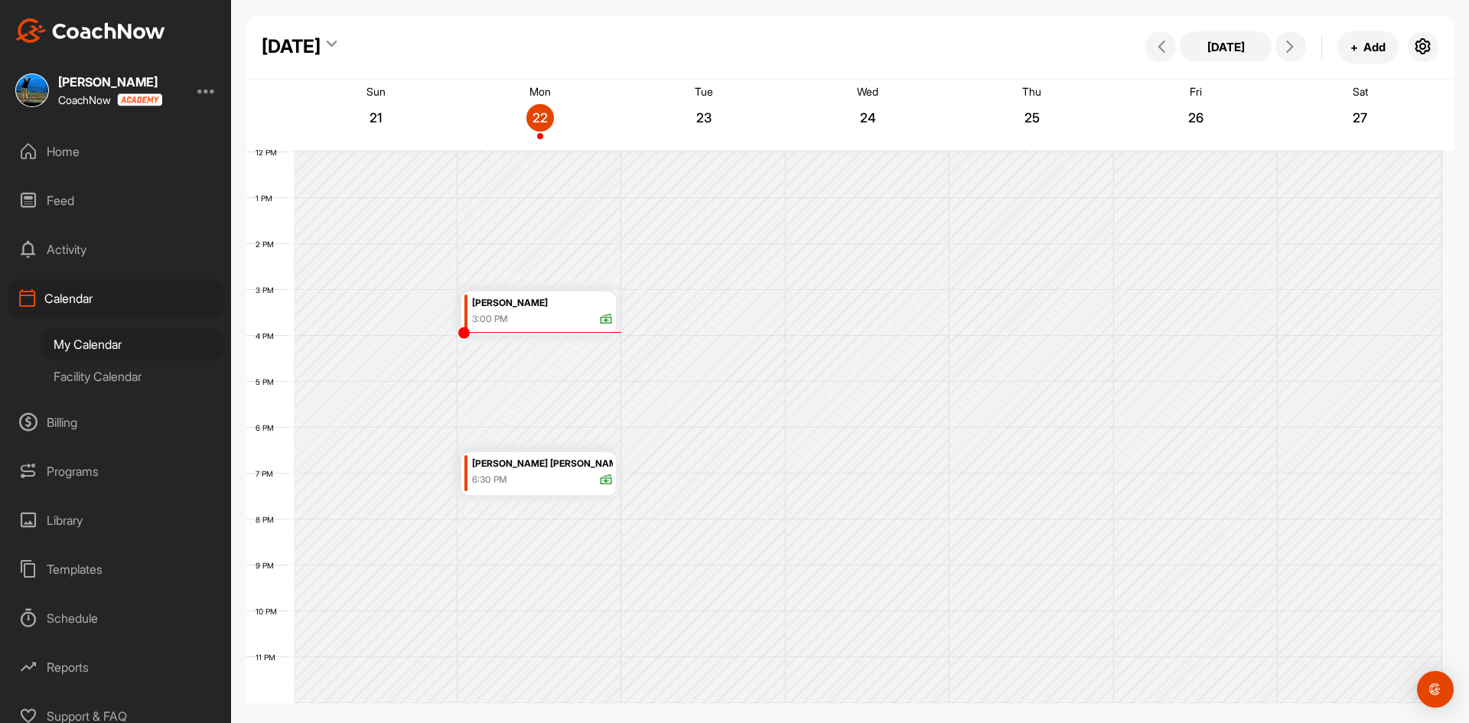
click at [497, 308] on div "Andy Tsai" at bounding box center [542, 304] width 140 height 18
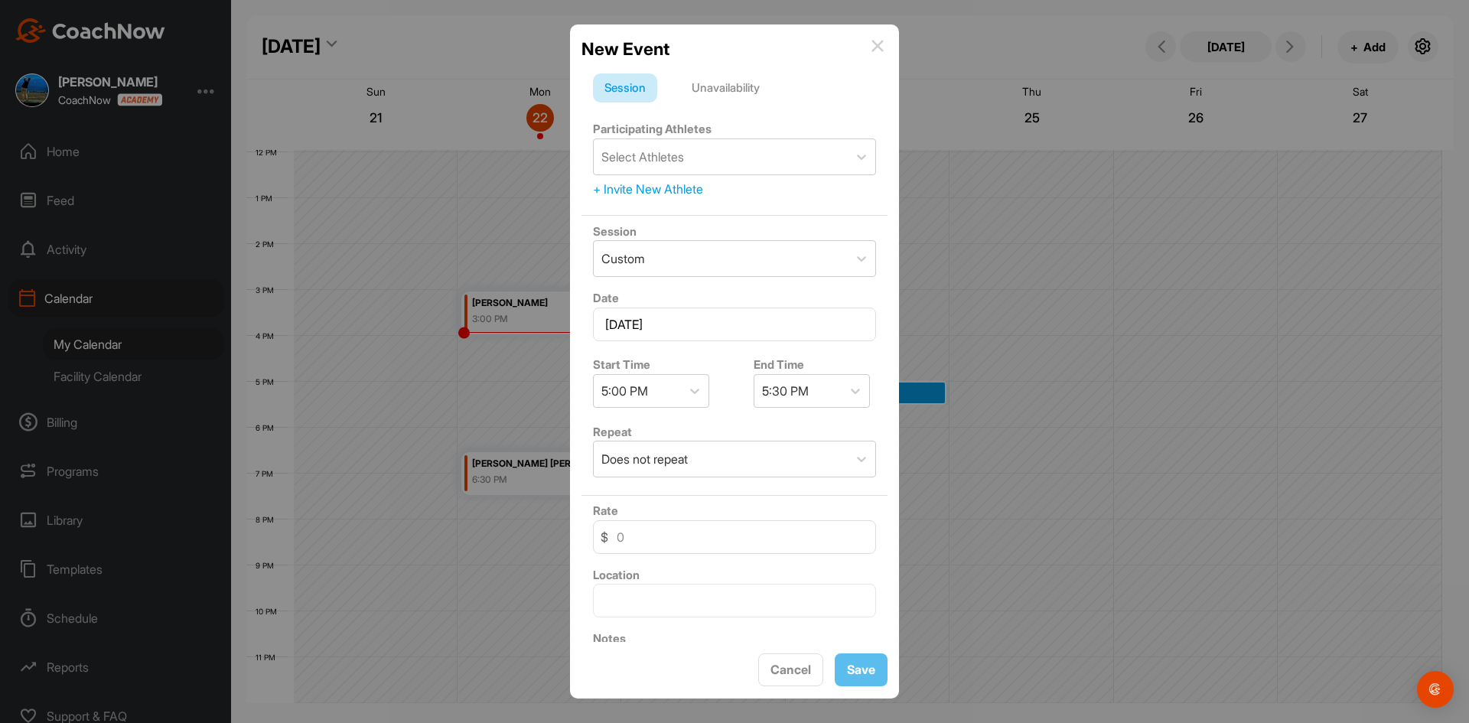
click at [889, 43] on div "New Event Session Unavailability Participating Athletes Select Athletes + Invit…" at bounding box center [734, 361] width 329 height 674
click at [884, 43] on div "New Event" at bounding box center [734, 49] width 306 height 26
click at [882, 43] on img at bounding box center [877, 46] width 12 height 12
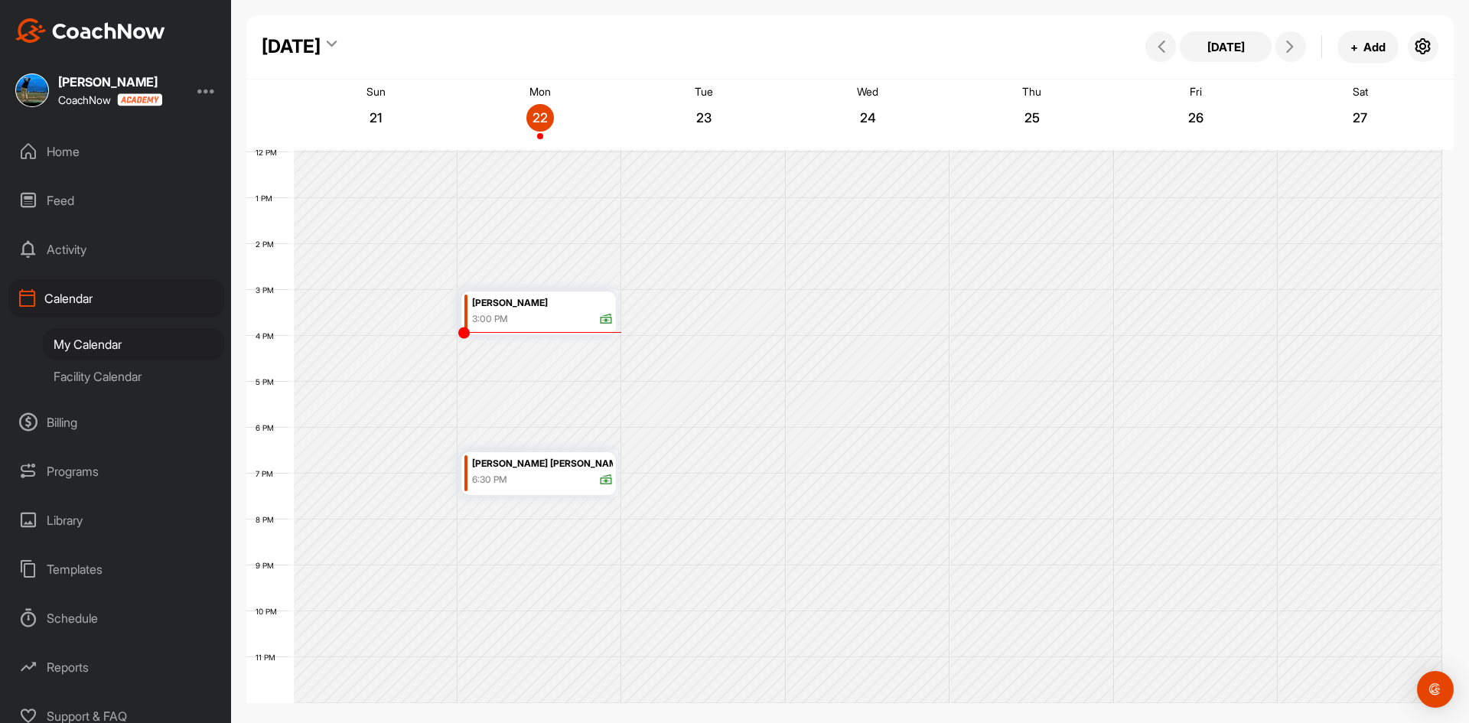
scroll to position [12, 0]
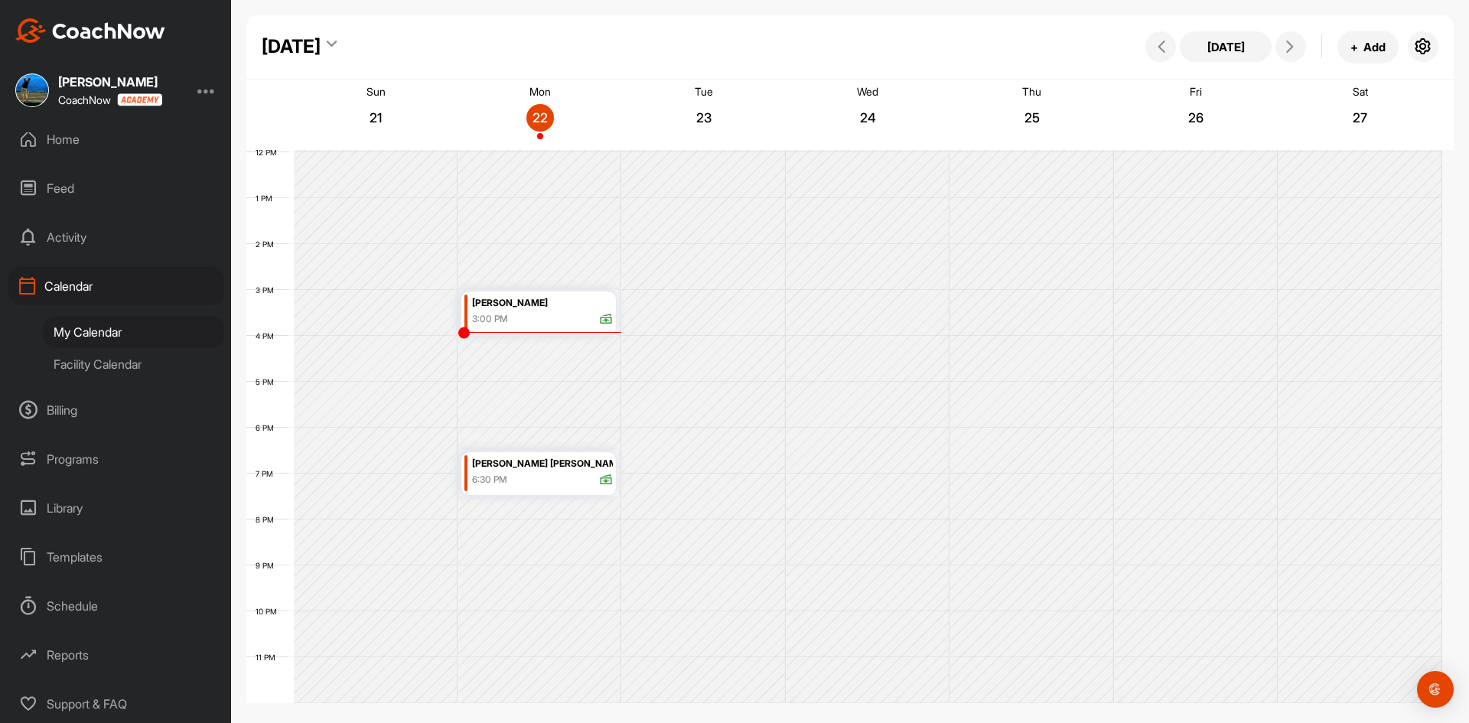
click at [66, 455] on div "Programs" at bounding box center [116, 459] width 216 height 38
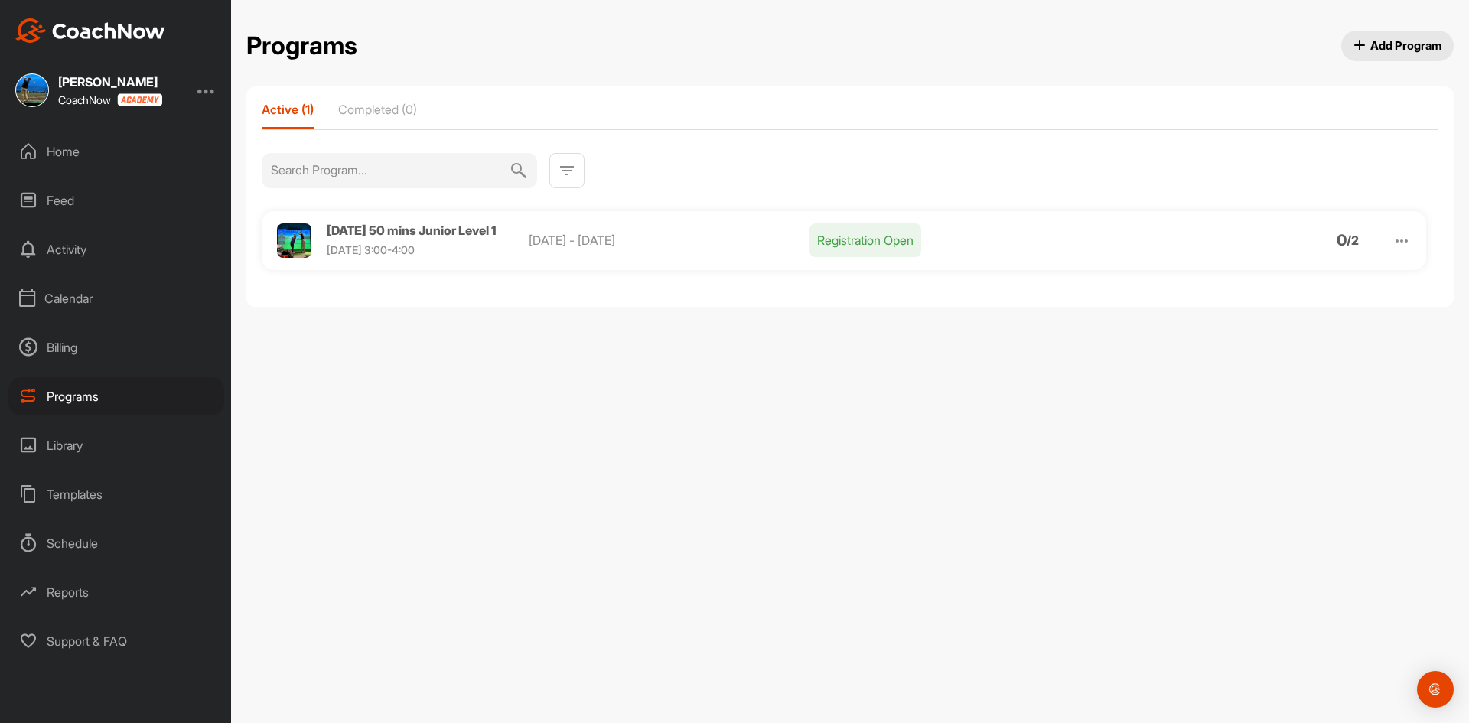
click at [72, 147] on div "Home" at bounding box center [116, 151] width 216 height 38
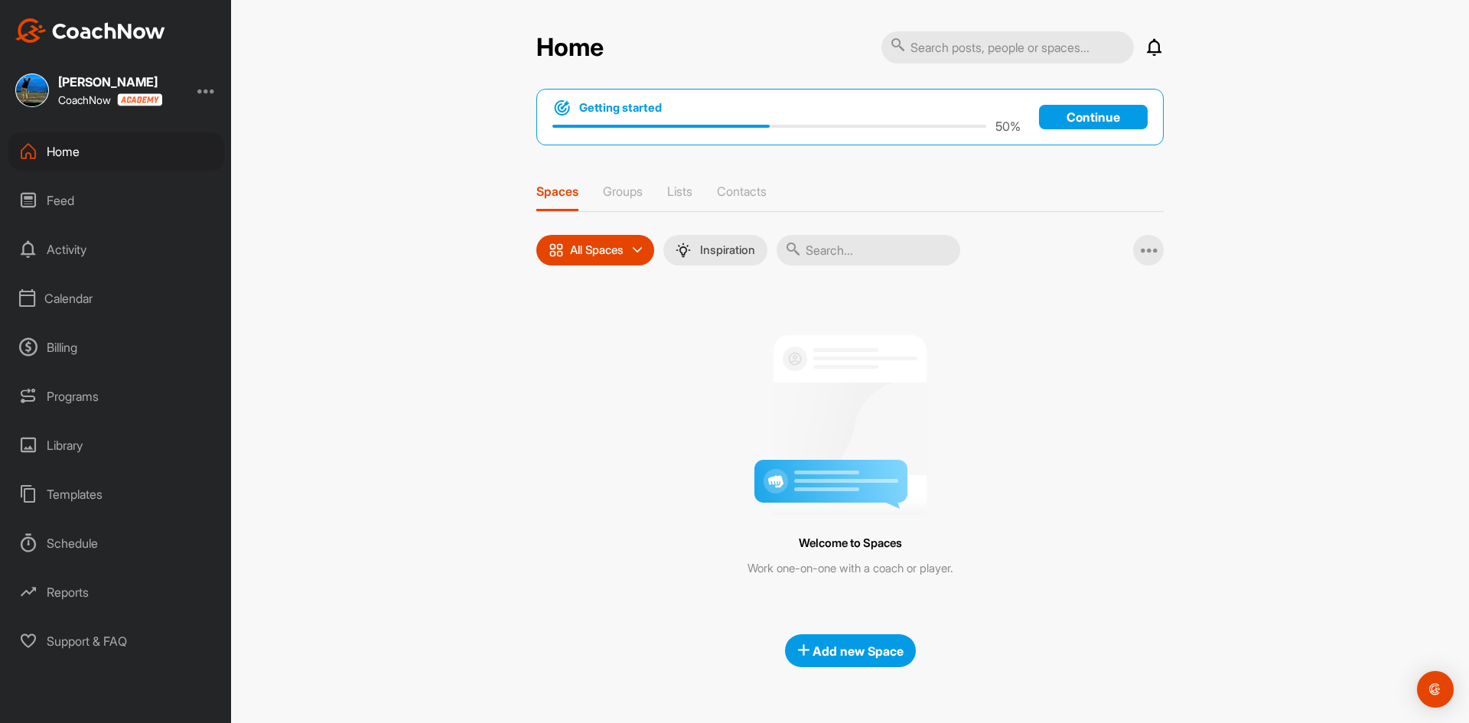
click at [62, 194] on div "Feed" at bounding box center [116, 200] width 216 height 38
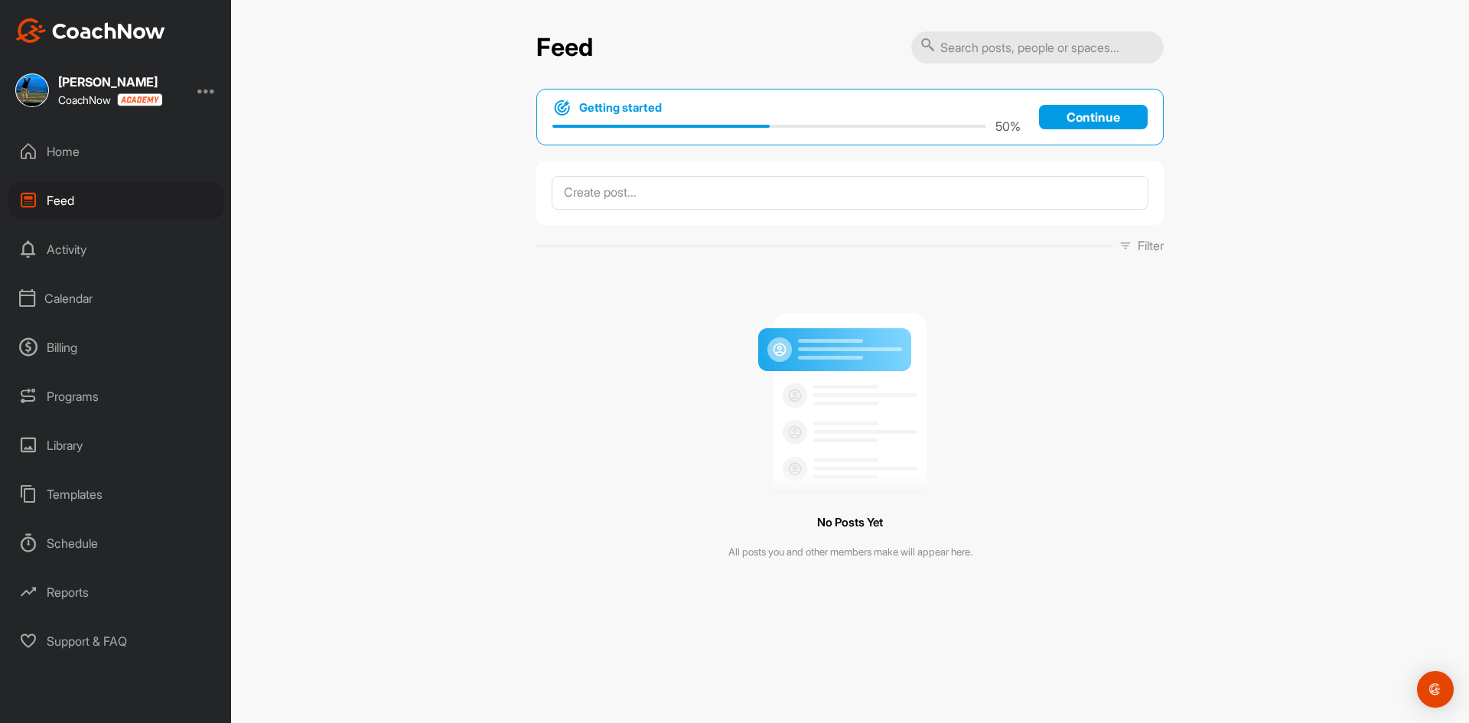
click at [72, 244] on div "Activity" at bounding box center [116, 249] width 216 height 38
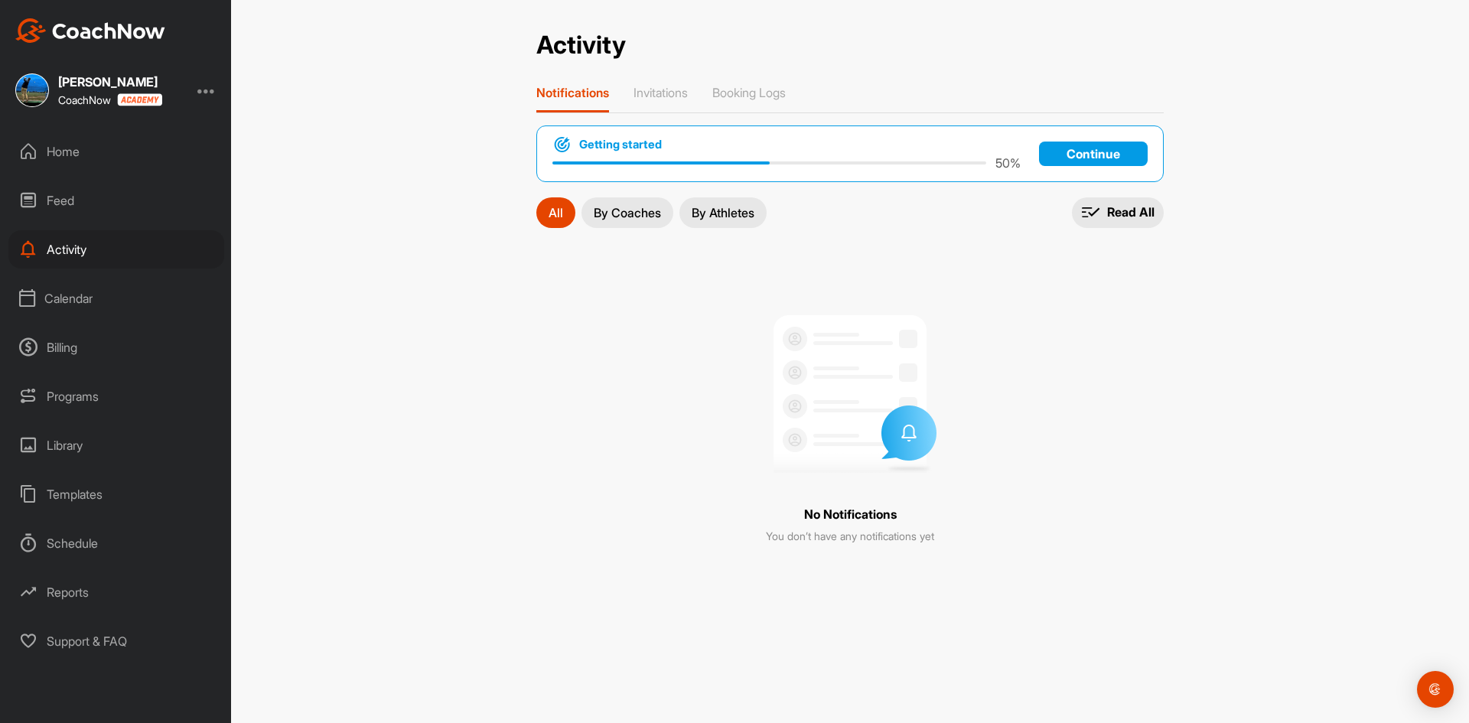
click at [89, 296] on div "Calendar" at bounding box center [116, 298] width 216 height 38
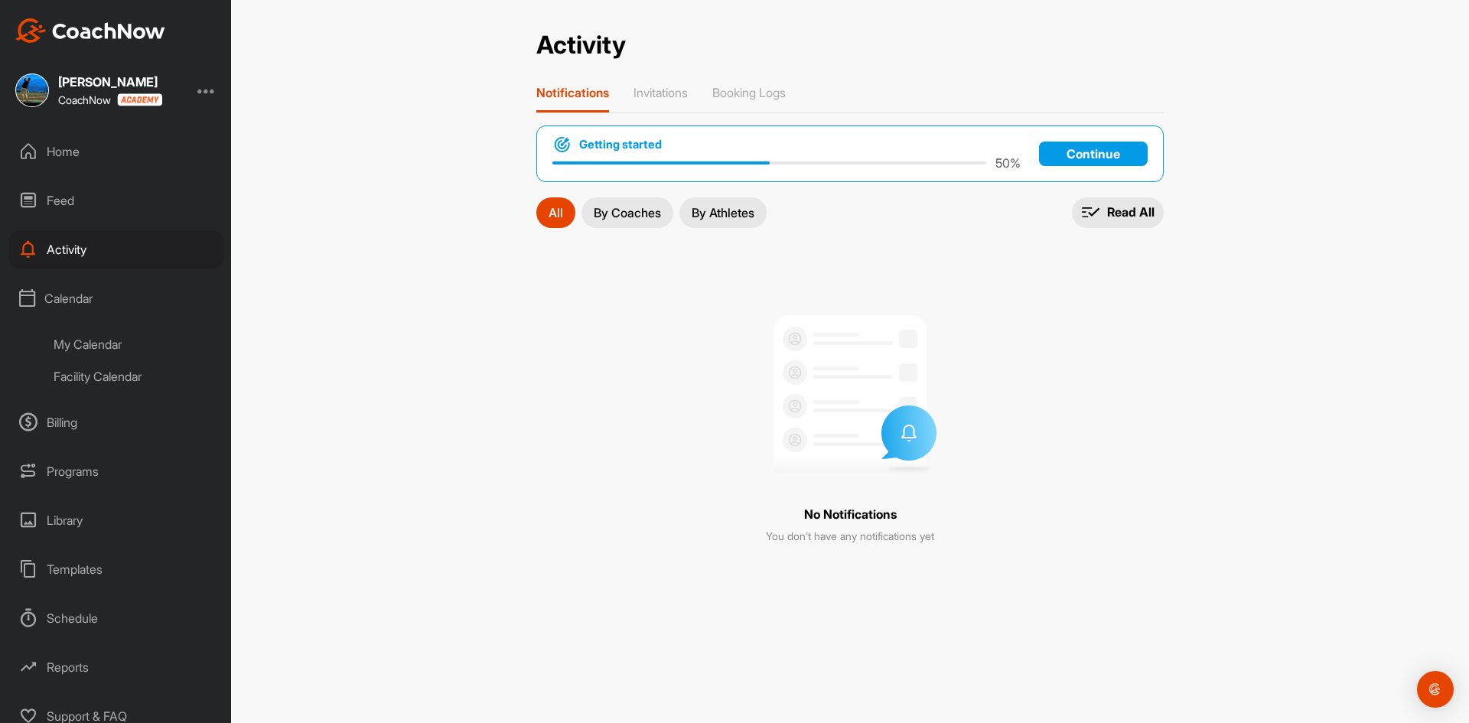
click at [82, 342] on div "My Calendar" at bounding box center [133, 344] width 181 height 32
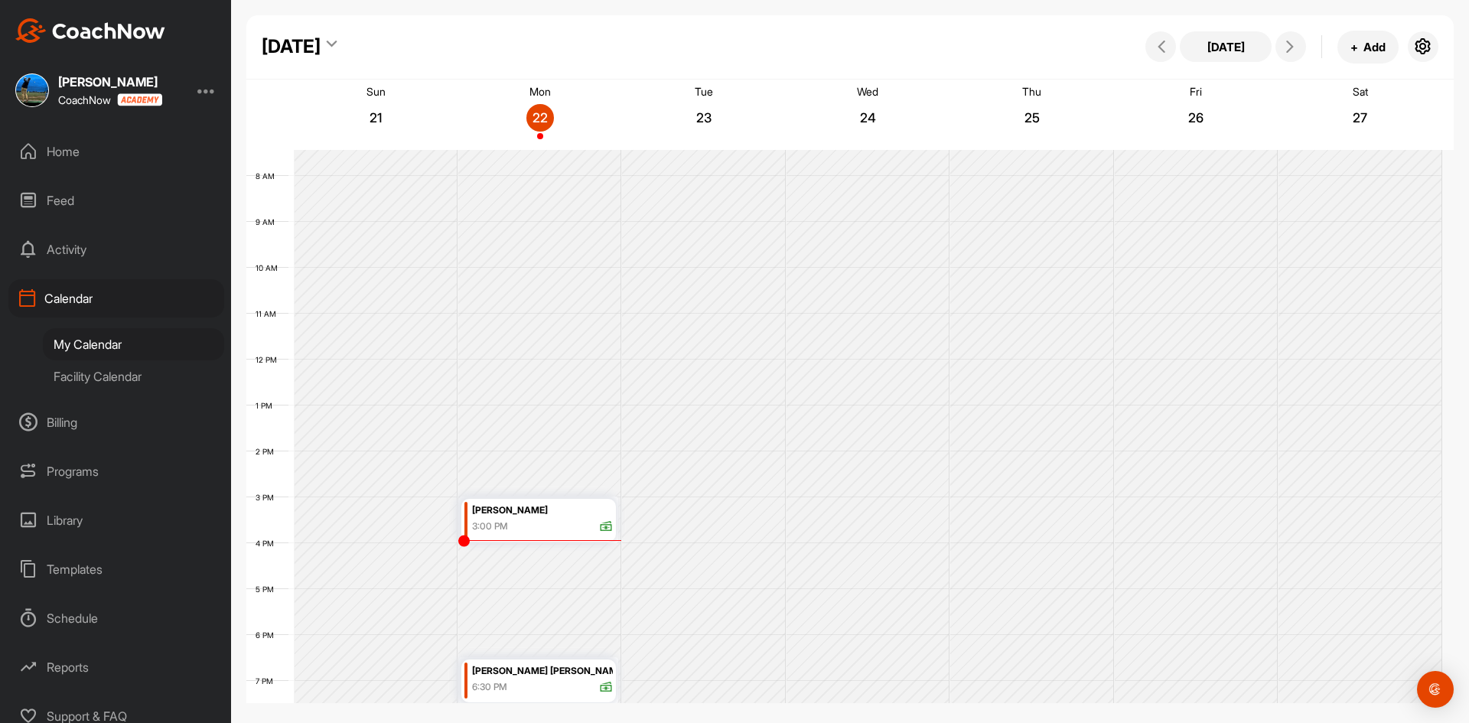
scroll to position [548, 0]
